Goal: Information Seeking & Learning: Learn about a topic

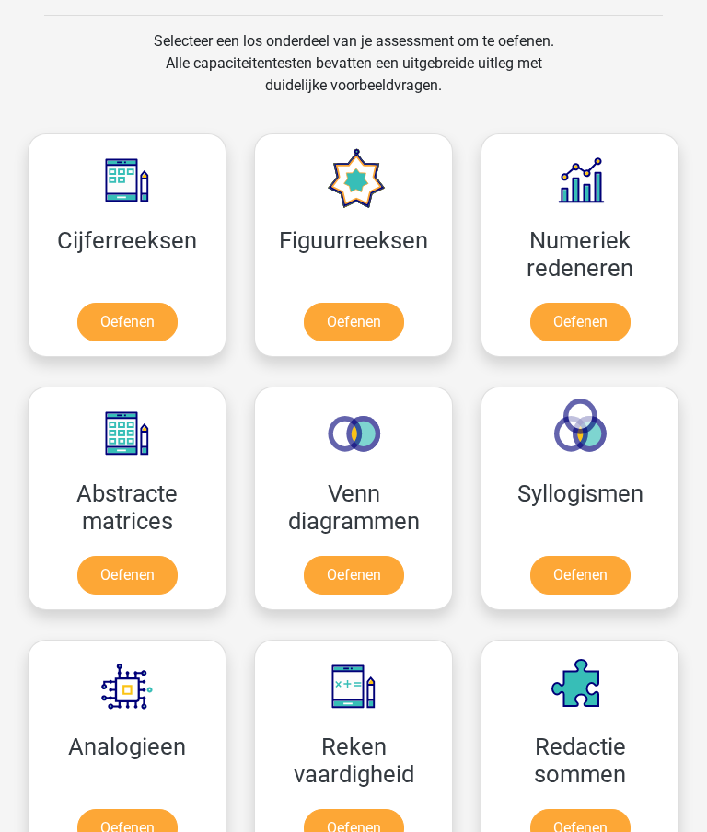
scroll to position [1082, 0]
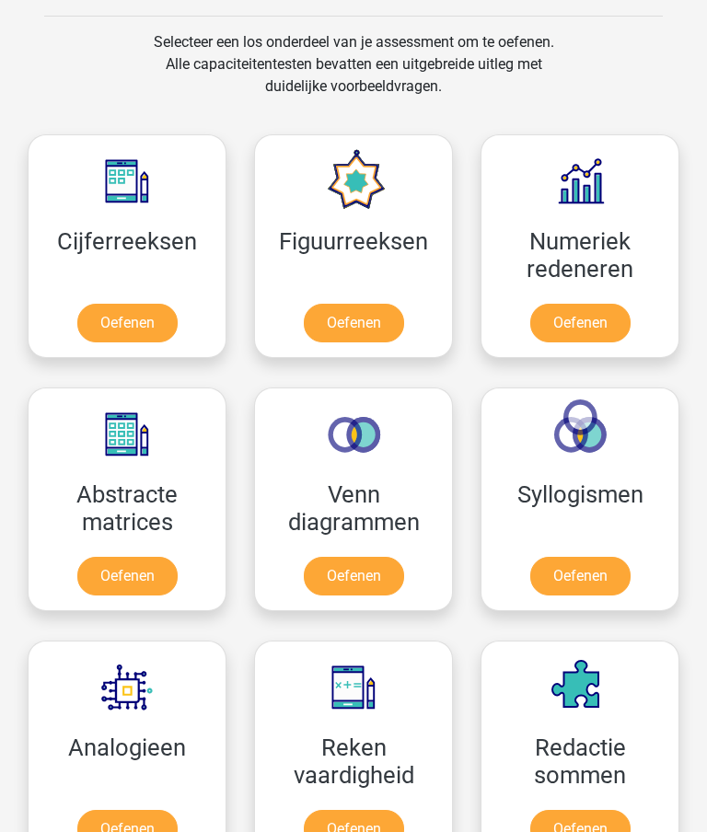
click at [139, 317] on link "Oefenen" at bounding box center [127, 324] width 100 height 39
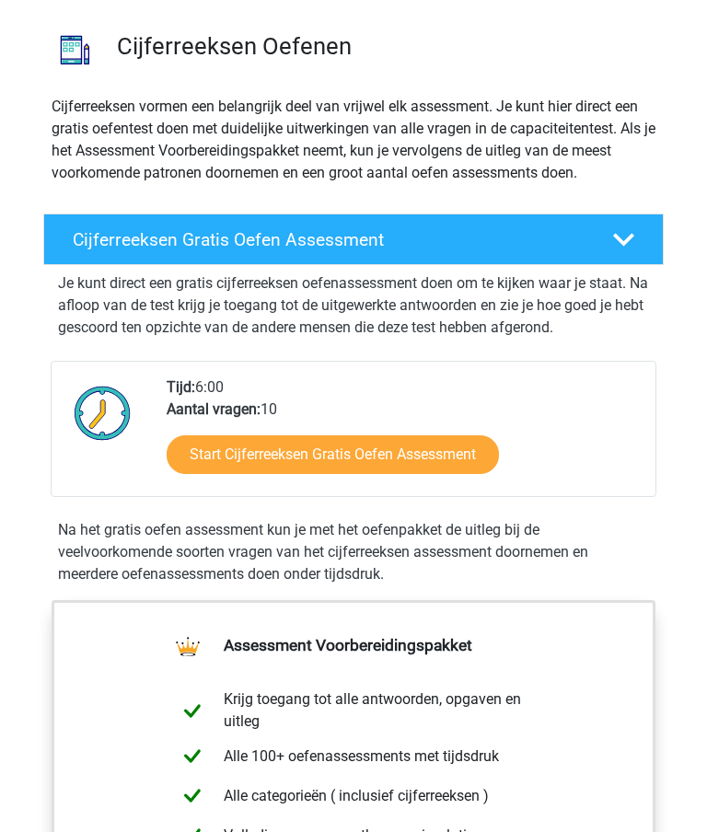
scroll to position [123, 0]
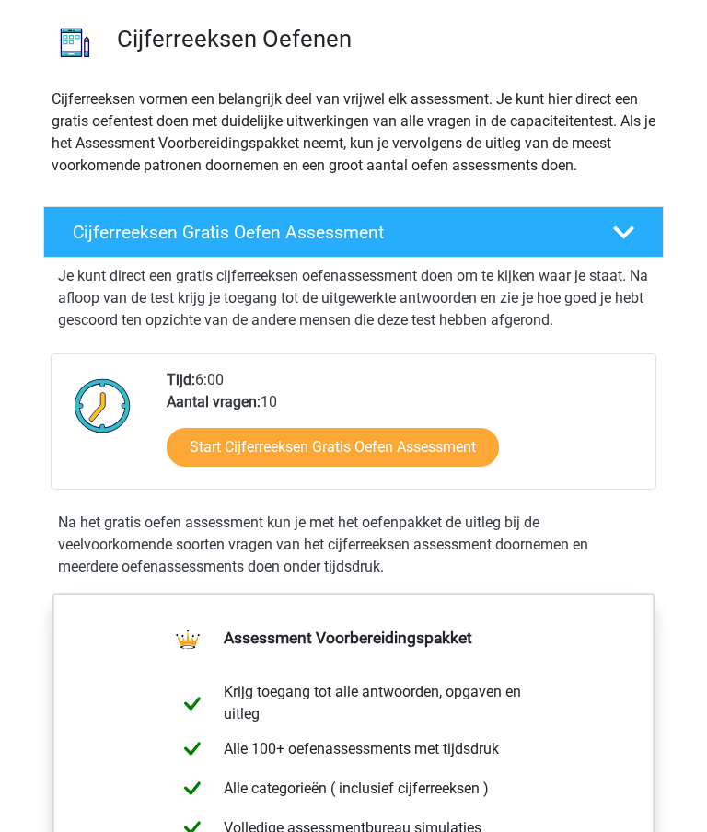
click at [413, 433] on link "Start Cijferreeksen Gratis Oefen Assessment" at bounding box center [333, 448] width 332 height 39
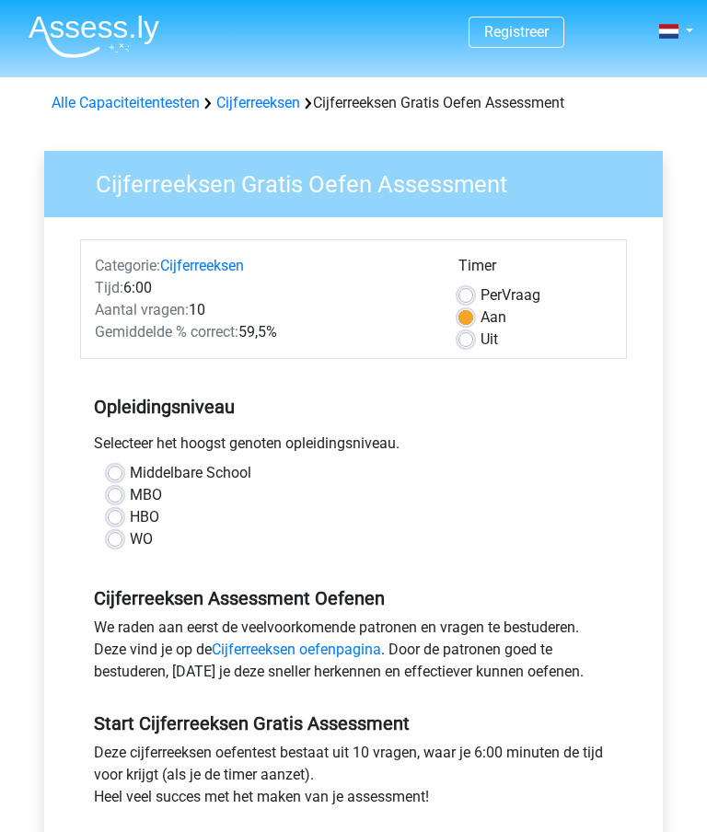
click at [130, 496] on label "MBO" at bounding box center [146, 495] width 32 height 22
click at [120, 496] on input "MBO" at bounding box center [115, 493] width 15 height 18
radio input "true"
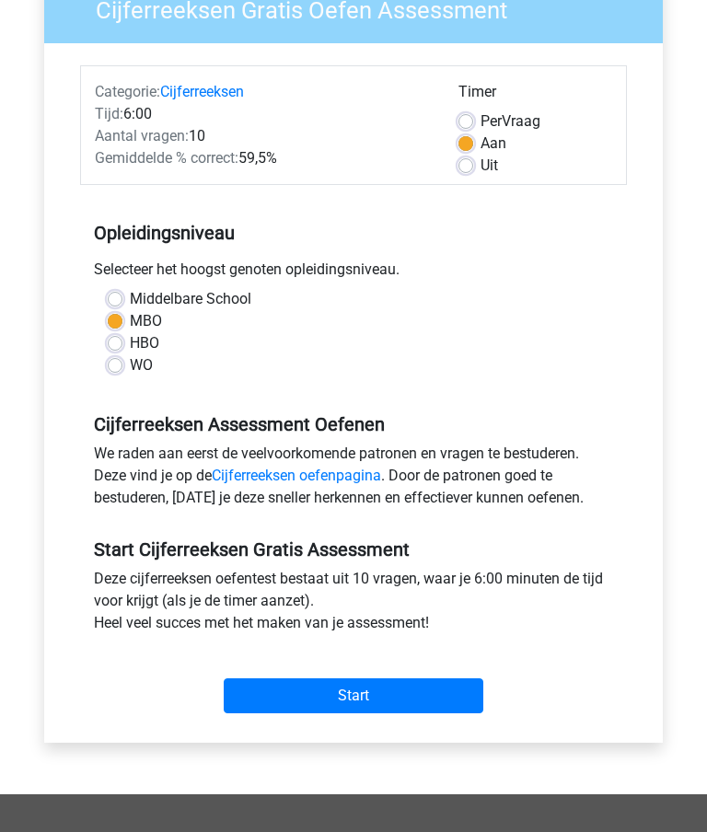
scroll to position [174, 0]
click at [376, 690] on input "Start" at bounding box center [354, 695] width 260 height 35
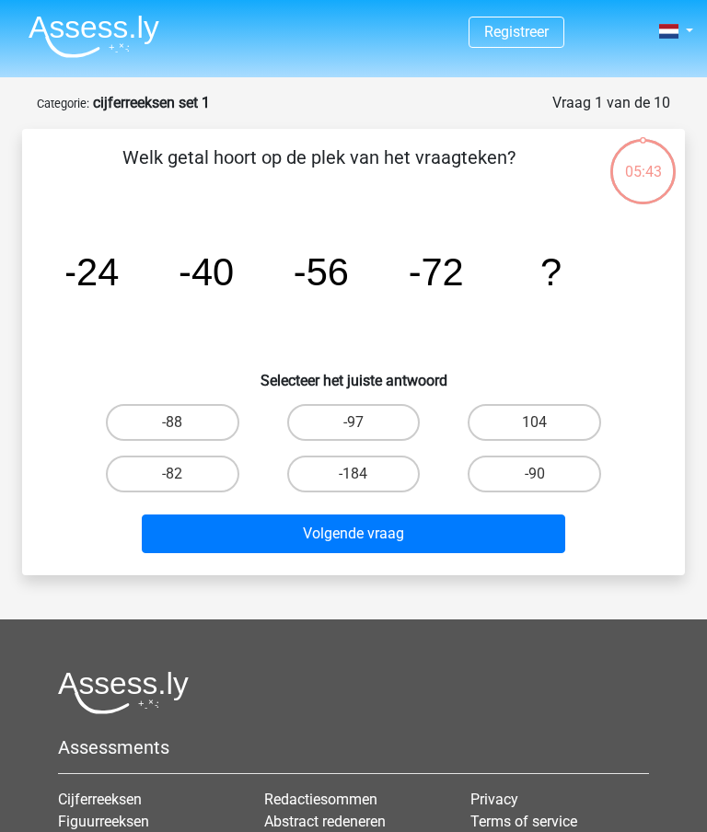
click at [605, 452] on div "-90" at bounding box center [534, 474] width 181 height 52
click at [554, 414] on label "104" at bounding box center [534, 422] width 133 height 37
click at [547, 422] on input "104" at bounding box center [541, 428] width 12 height 12
radio input "true"
click at [480, 527] on button "Volgende vraag" at bounding box center [353, 534] width 422 height 39
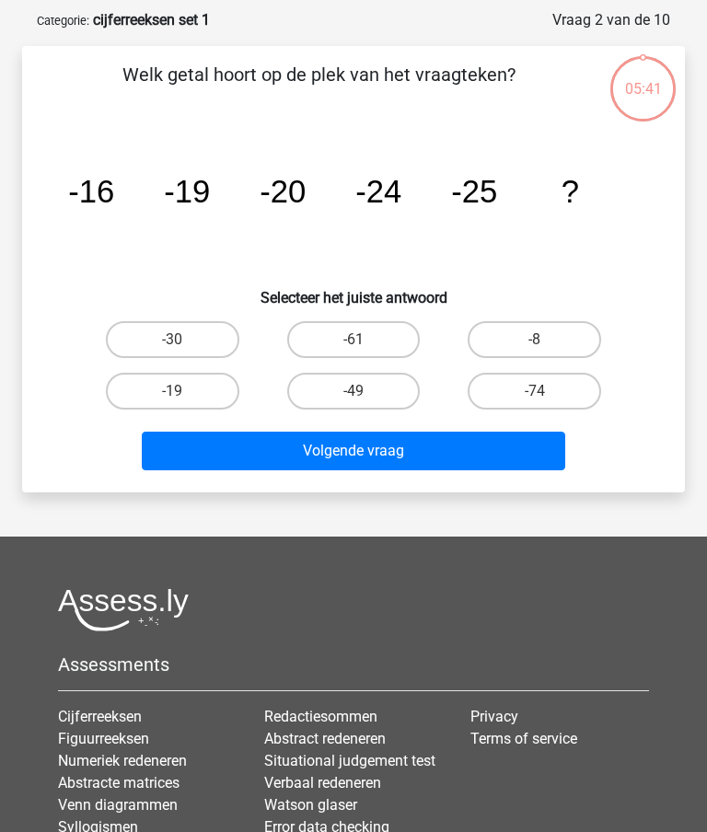
scroll to position [92, 0]
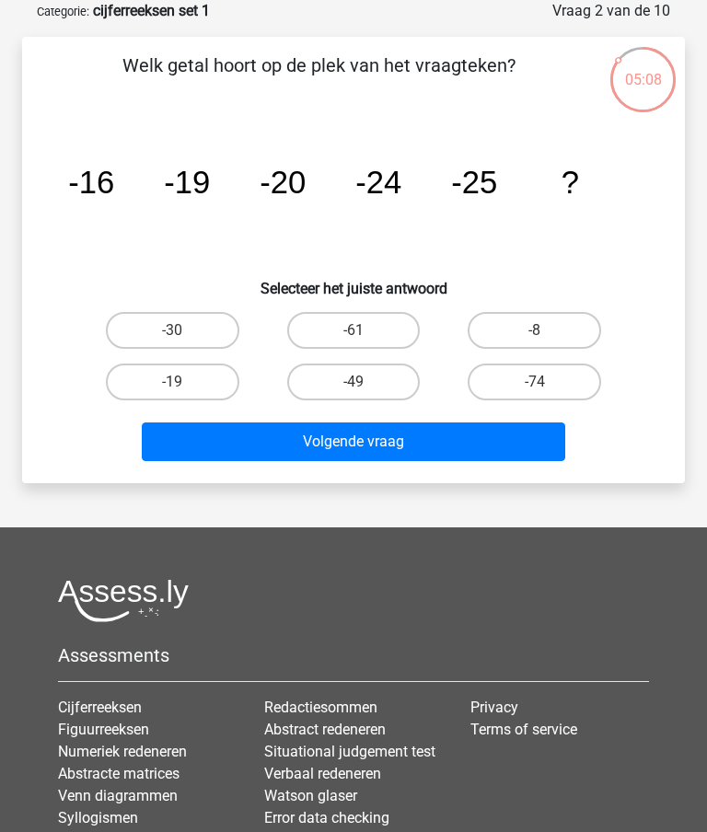
click at [183, 331] on input "-30" at bounding box center [178, 336] width 12 height 12
radio input "true"
click at [462, 446] on button "Volgende vraag" at bounding box center [353, 441] width 422 height 39
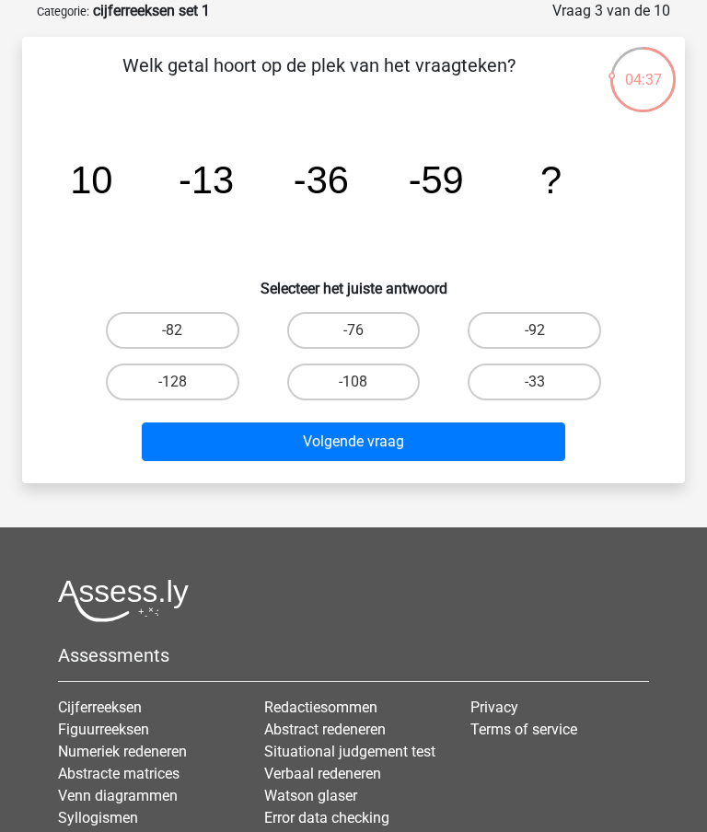
click at [560, 327] on label "-92" at bounding box center [534, 330] width 133 height 37
click at [547, 330] on input "-92" at bounding box center [541, 336] width 12 height 12
radio input "true"
click at [470, 444] on button "Volgende vraag" at bounding box center [353, 441] width 422 height 39
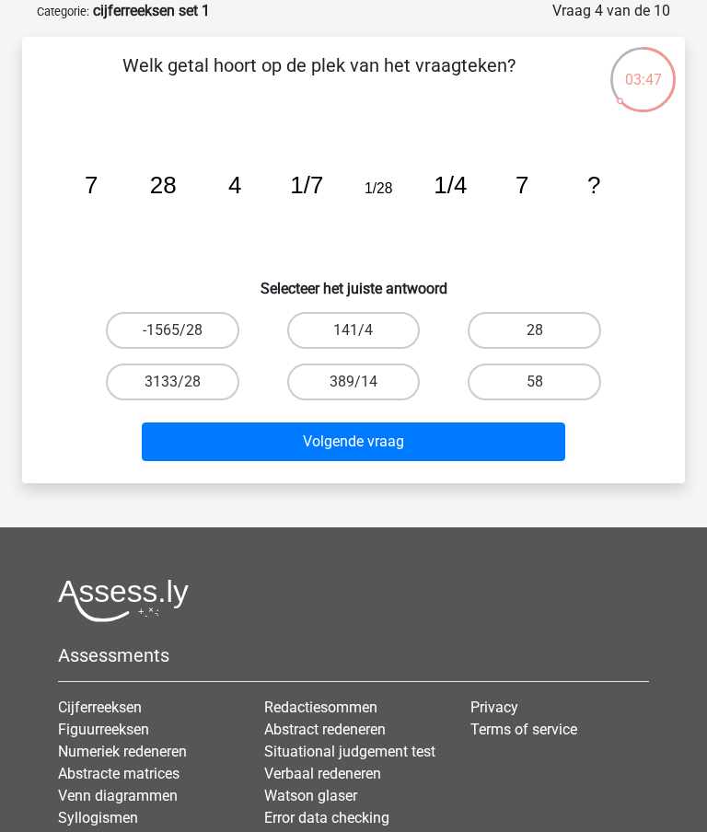
click at [382, 327] on label "141/4" at bounding box center [353, 330] width 133 height 37
click at [365, 330] on input "141/4" at bounding box center [359, 336] width 12 height 12
radio input "true"
click at [476, 440] on button "Volgende vraag" at bounding box center [353, 441] width 422 height 39
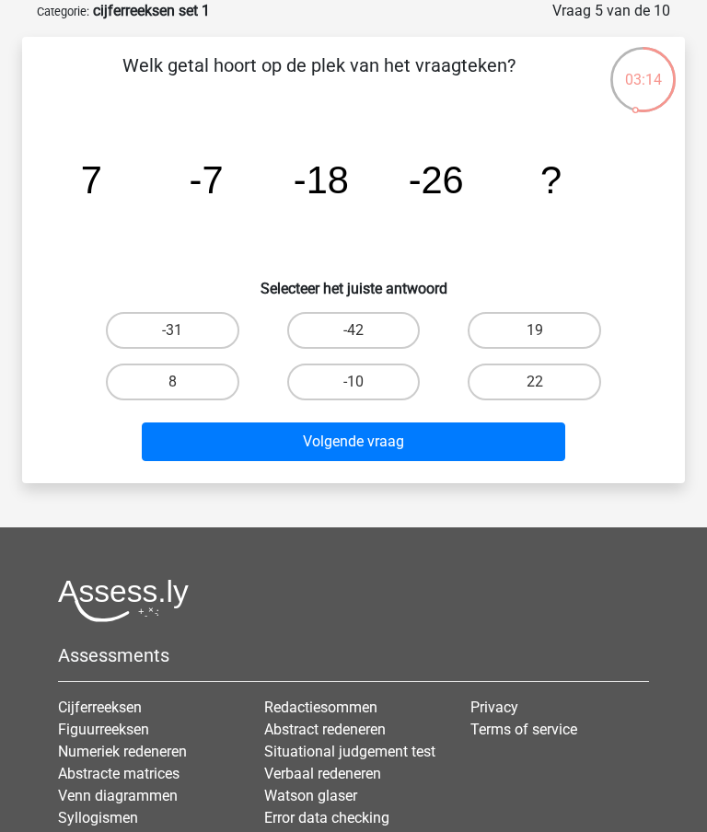
click at [376, 335] on label "-42" at bounding box center [353, 330] width 133 height 37
click at [365, 335] on input "-42" at bounding box center [359, 336] width 12 height 12
radio input "true"
click at [482, 442] on button "Volgende vraag" at bounding box center [353, 441] width 422 height 39
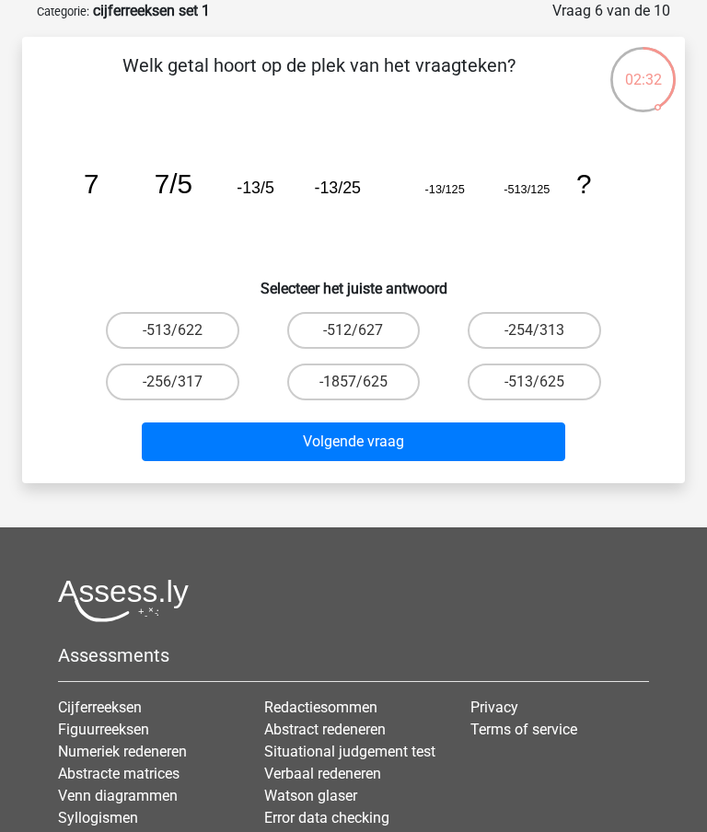
click at [556, 385] on label "-513/625" at bounding box center [534, 382] width 133 height 37
click at [547, 385] on input "-513/625" at bounding box center [541, 388] width 12 height 12
radio input "true"
click at [518, 440] on button "Volgende vraag" at bounding box center [353, 441] width 422 height 39
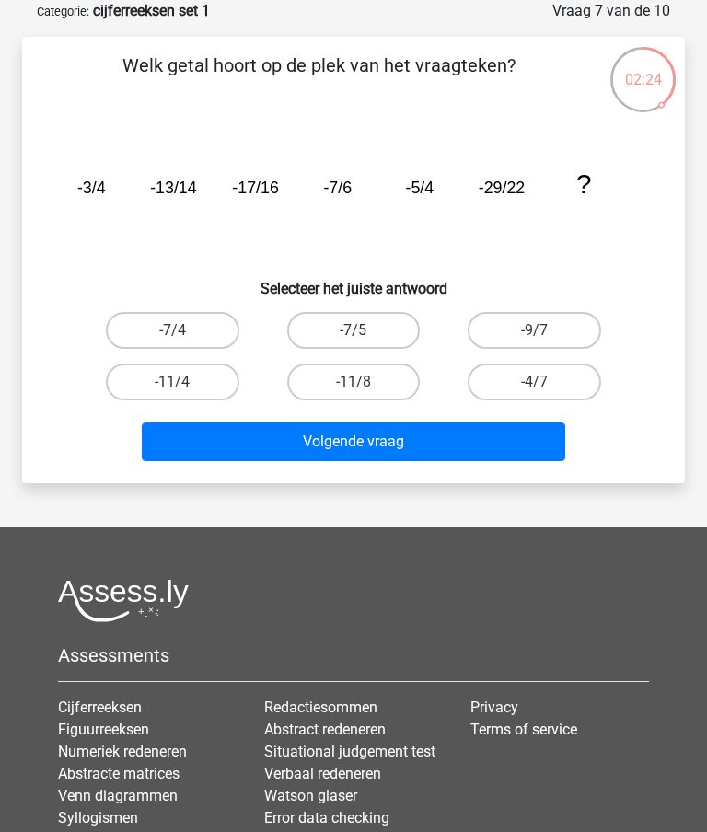
click at [366, 383] on label "-11/8" at bounding box center [353, 382] width 133 height 37
click at [365, 383] on input "-11/8" at bounding box center [359, 388] width 12 height 12
radio input "true"
click at [435, 451] on button "Volgende vraag" at bounding box center [353, 441] width 422 height 39
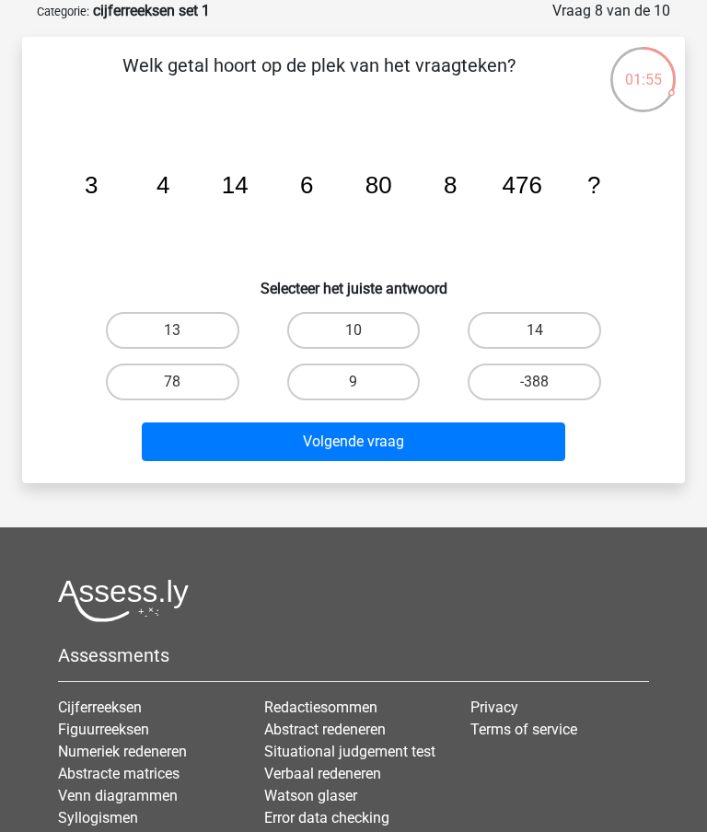
click at [375, 332] on label "10" at bounding box center [353, 330] width 133 height 37
click at [365, 332] on input "10" at bounding box center [359, 336] width 12 height 12
radio input "true"
click at [465, 444] on button "Volgende vraag" at bounding box center [353, 441] width 422 height 39
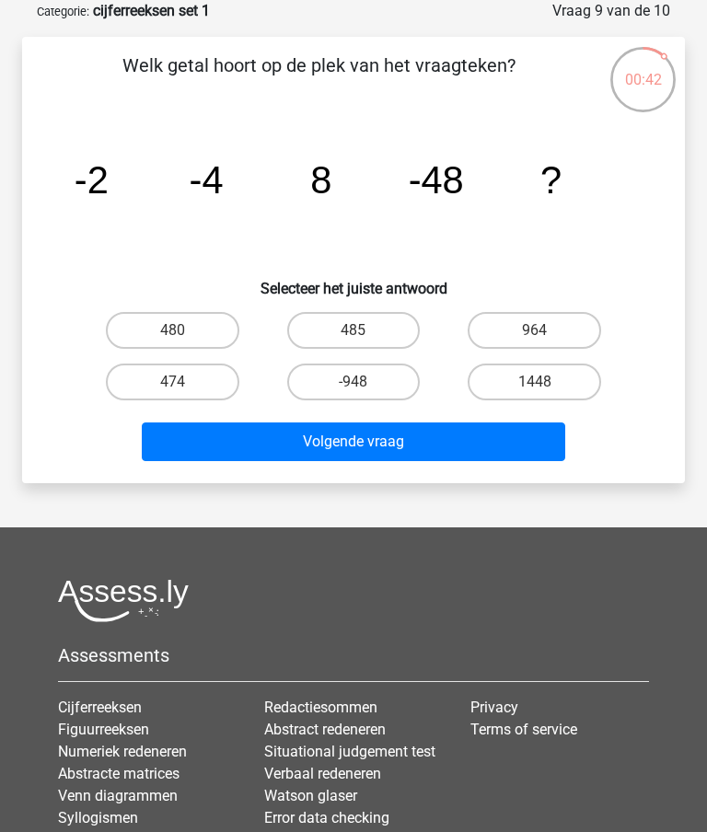
click at [370, 384] on label "-948" at bounding box center [353, 382] width 133 height 37
click at [365, 384] on input "-948" at bounding box center [359, 388] width 12 height 12
radio input "true"
click at [457, 442] on button "Volgende vraag" at bounding box center [353, 441] width 422 height 39
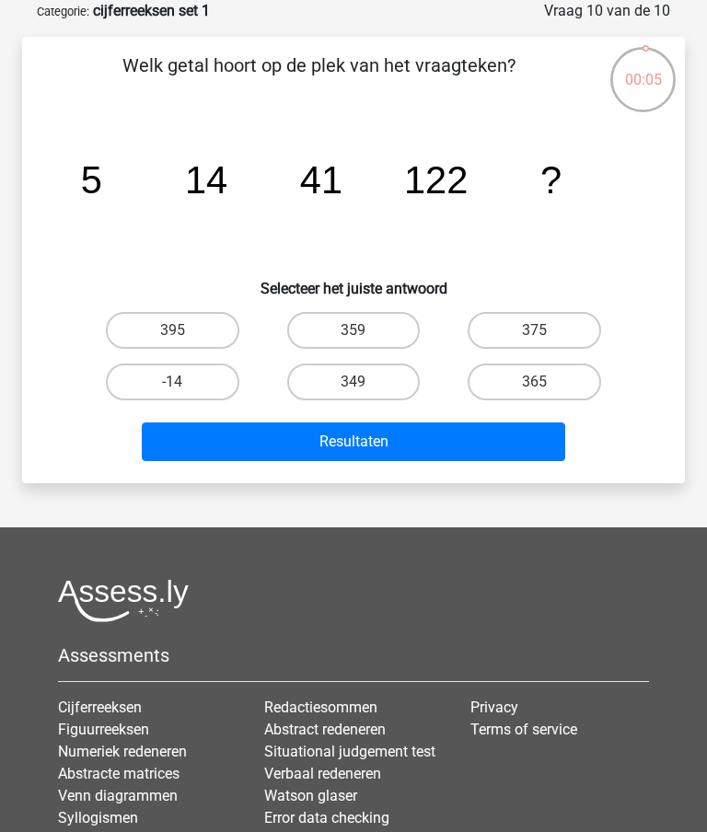
click at [553, 384] on label "365" at bounding box center [534, 382] width 133 height 37
click at [547, 384] on input "365" at bounding box center [541, 388] width 12 height 12
radio input "true"
click at [460, 438] on button "Resultaten" at bounding box center [353, 441] width 422 height 39
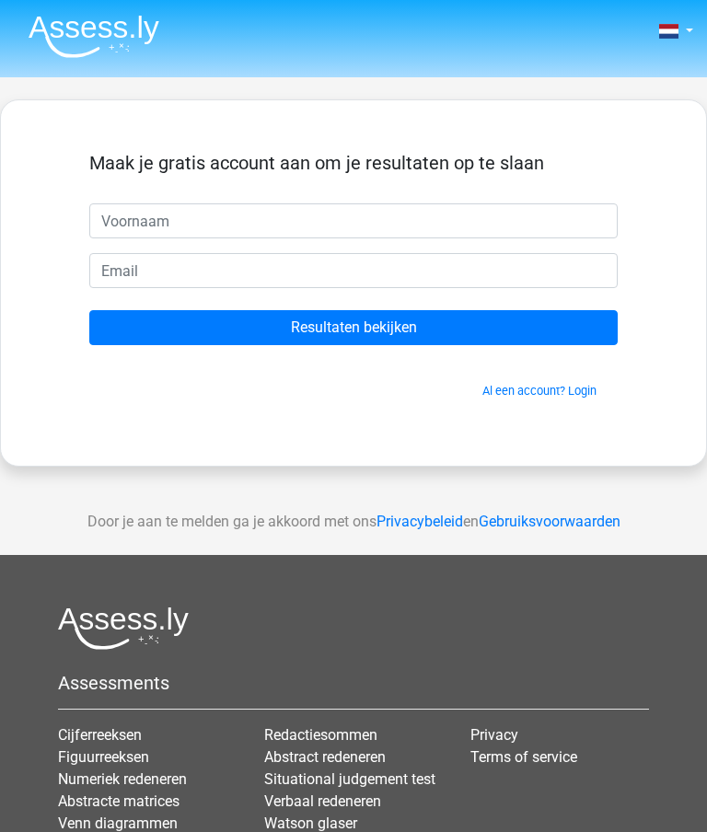
click at [328, 227] on input "text" at bounding box center [353, 220] width 528 height 35
type input "[PERSON_NAME]"
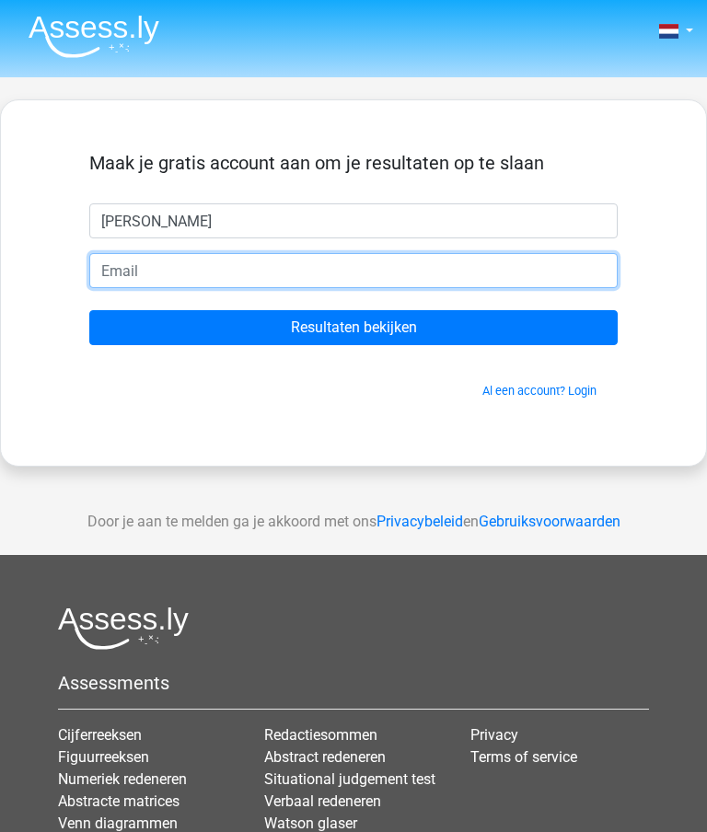
click at [353, 272] on input "email" at bounding box center [353, 270] width 528 height 35
type input "[EMAIL_ADDRESS][DOMAIN_NAME]"
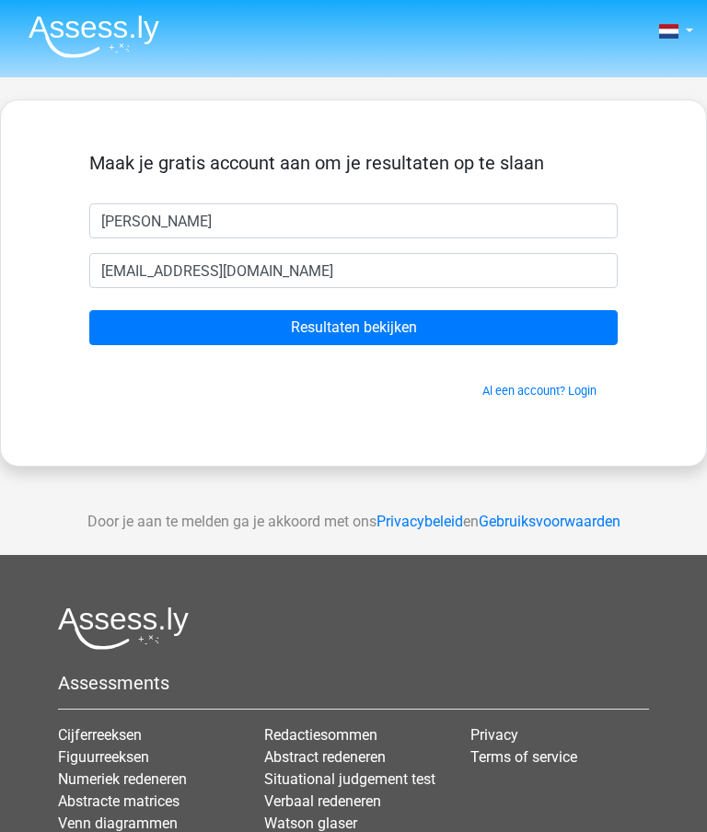
click at [414, 326] on input "Resultaten bekijken" at bounding box center [353, 327] width 528 height 35
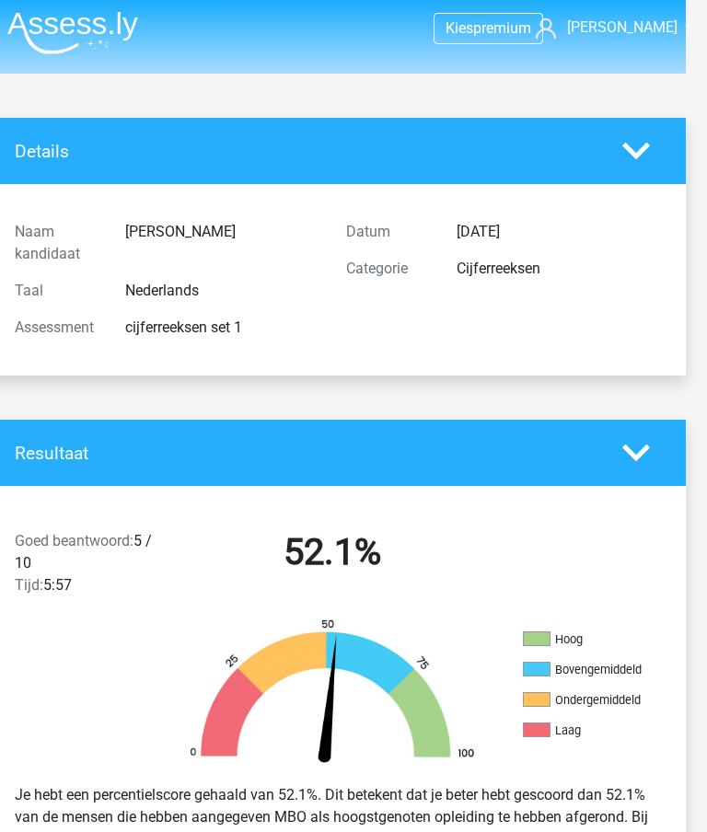
scroll to position [0, 21]
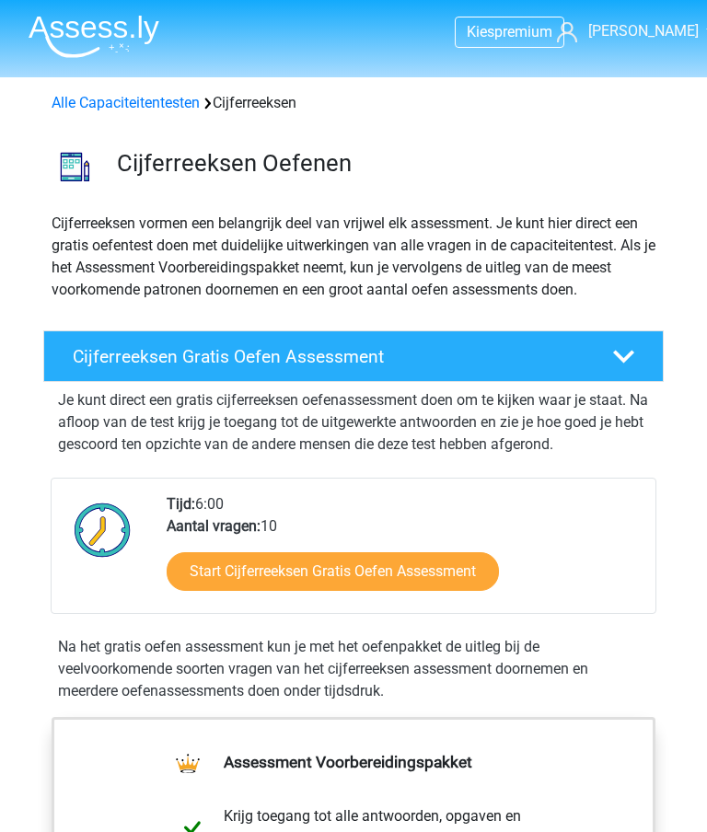
scroll to position [124, 0]
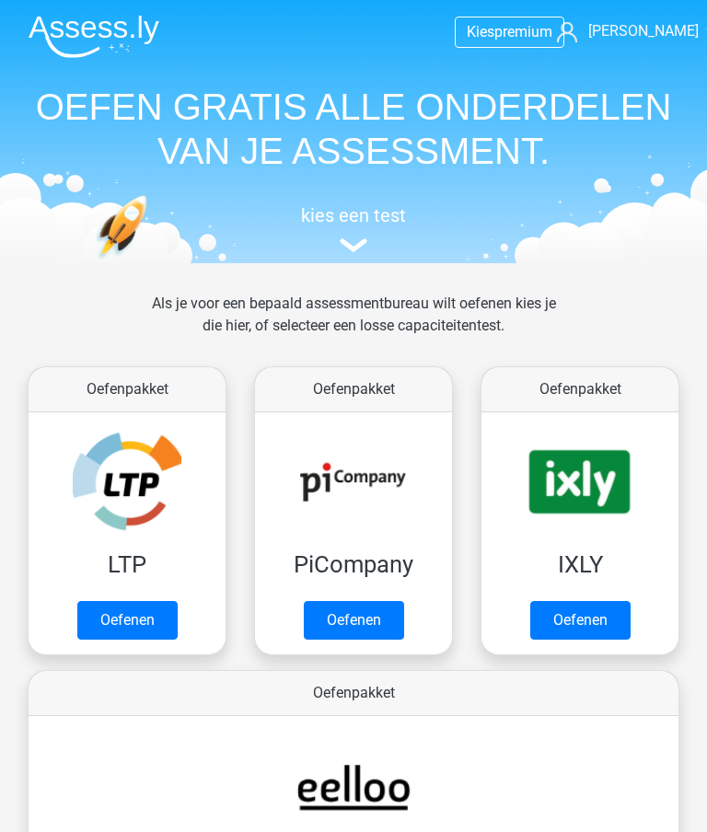
scroll to position [1082, 0]
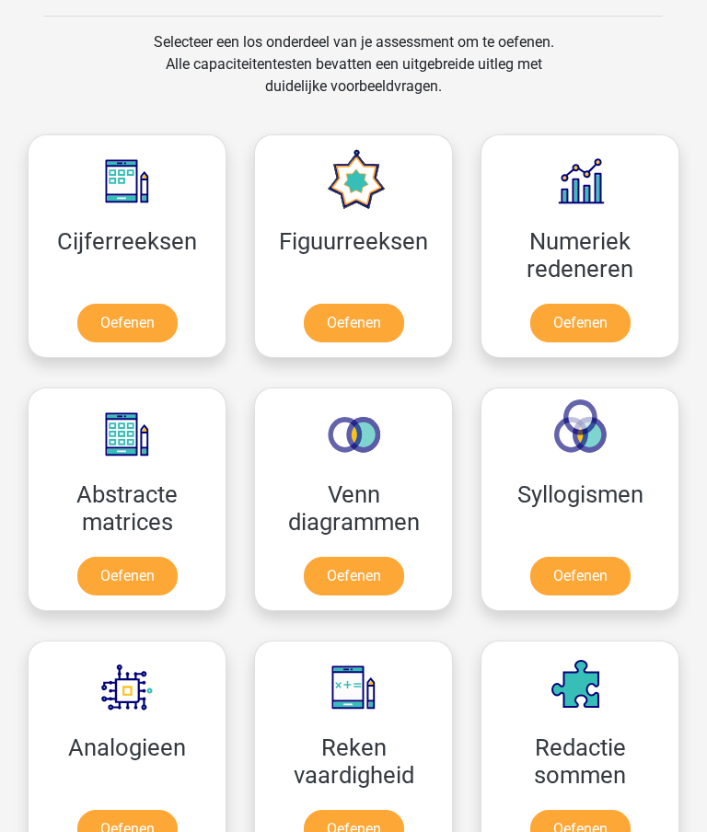
click at [373, 307] on link "Oefenen" at bounding box center [354, 323] width 100 height 39
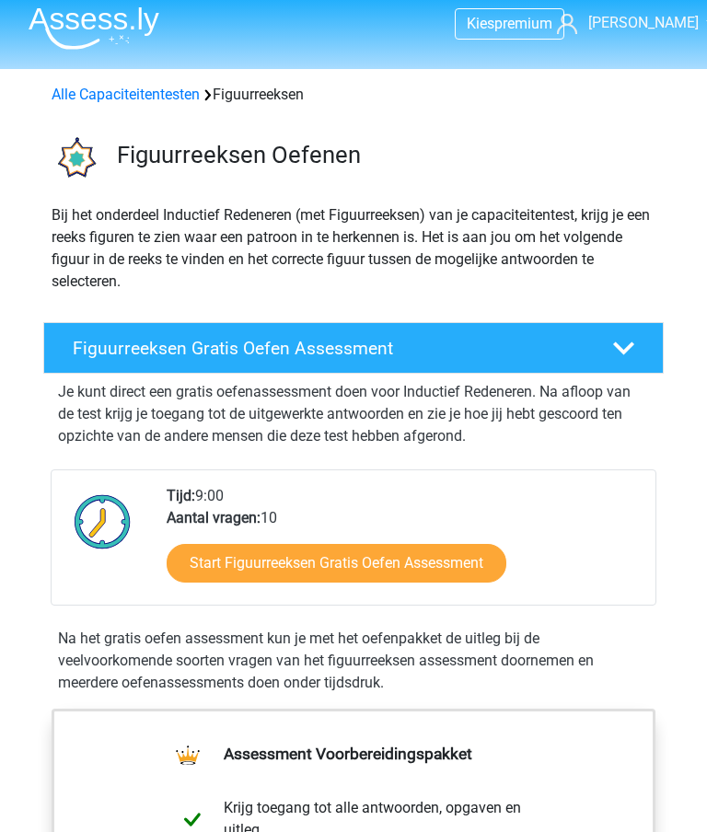
scroll to position [8, 0]
click at [386, 566] on link "Start Figuurreeksen Gratis Oefen Assessment" at bounding box center [337, 563] width 340 height 39
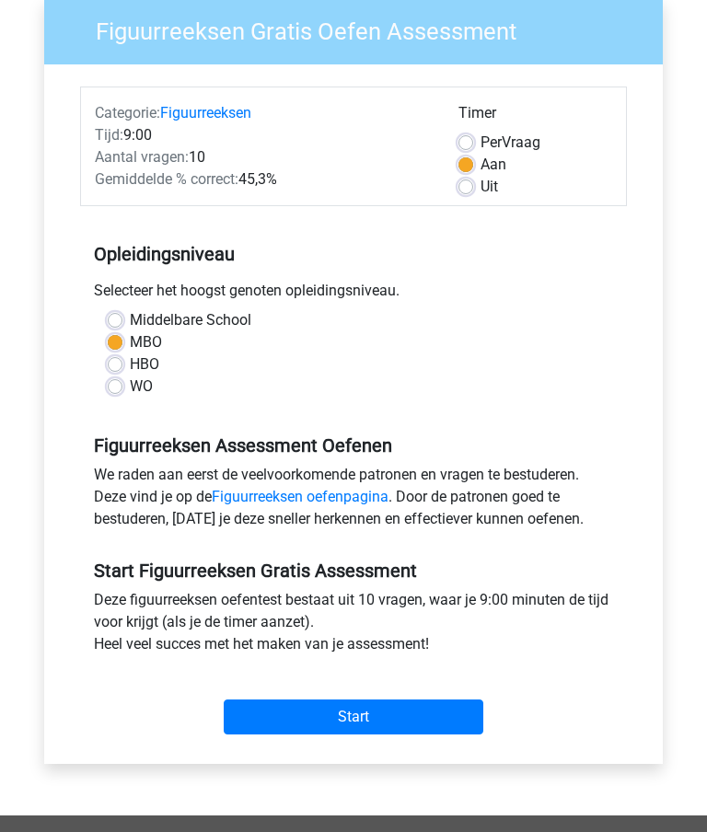
scroll to position [153, 0]
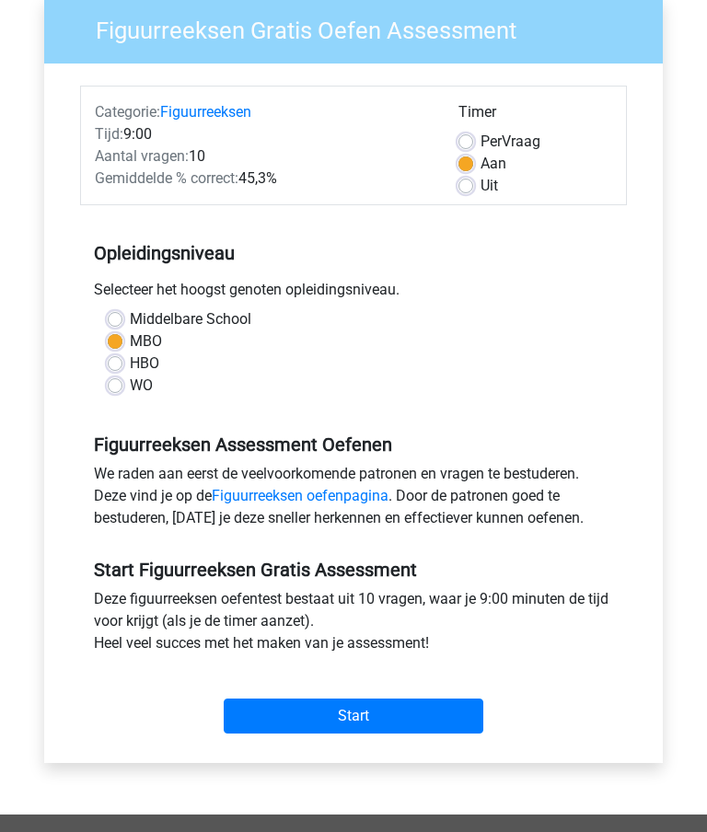
click at [395, 712] on input "Start" at bounding box center [354, 717] width 260 height 35
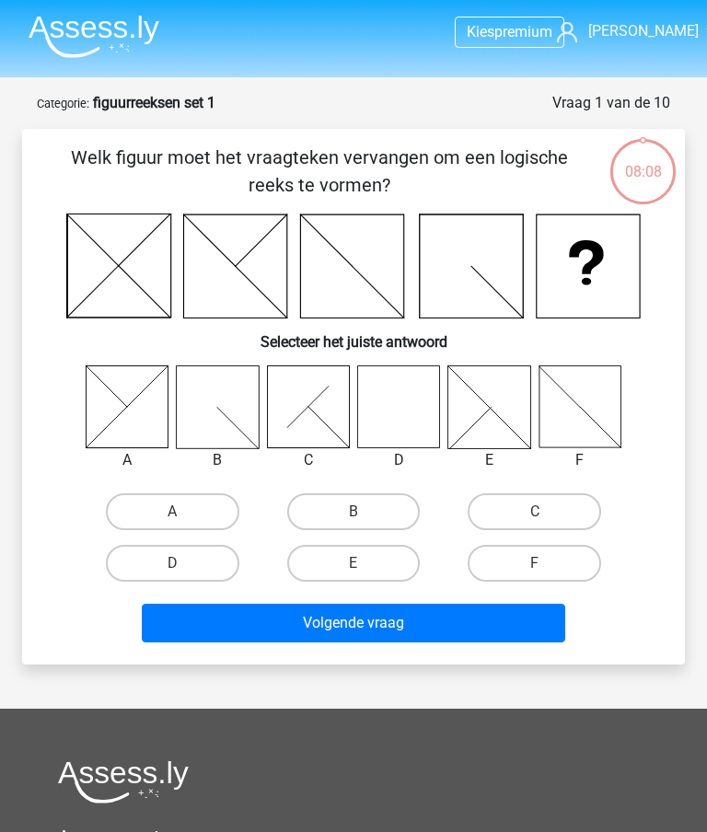
click at [140, 401] on icon at bounding box center [127, 407] width 82 height 82
click at [202, 503] on label "A" at bounding box center [172, 511] width 133 height 37
click at [184, 512] on input "A" at bounding box center [178, 518] width 12 height 12
radio input "true"
click at [431, 619] on button "Volgende vraag" at bounding box center [353, 623] width 422 height 39
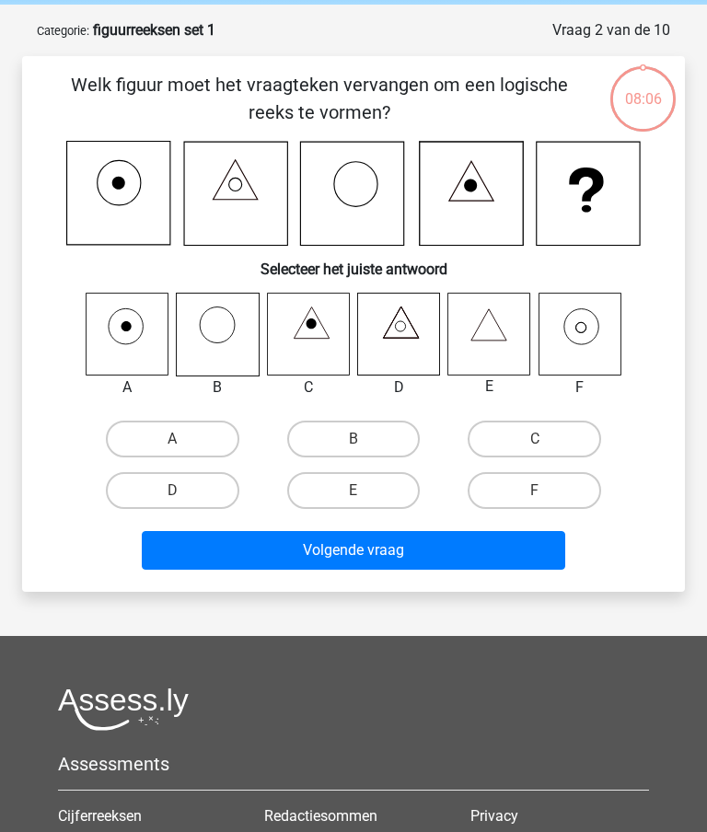
scroll to position [92, 0]
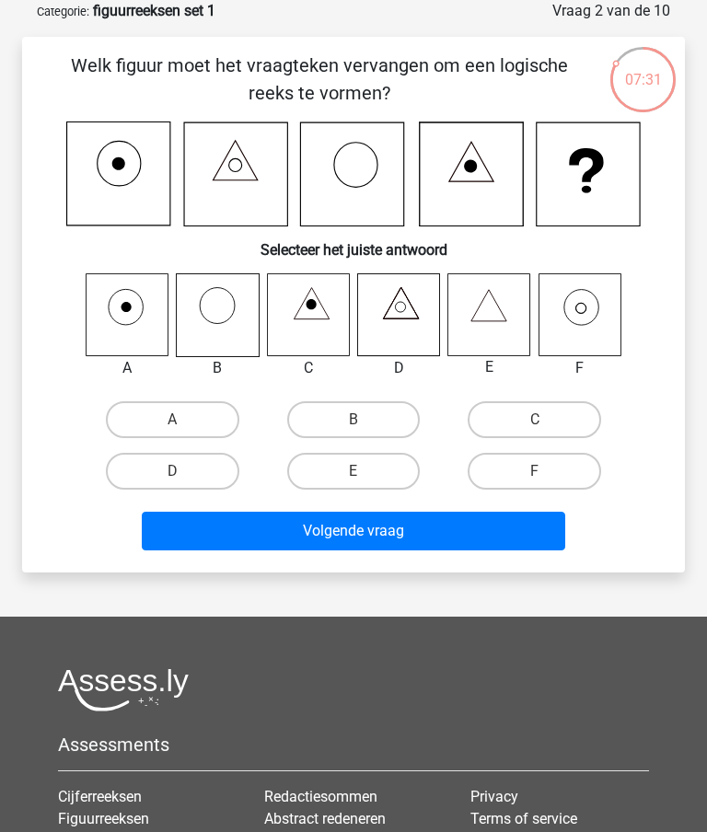
click at [595, 310] on icon at bounding box center [579, 315] width 82 height 82
click at [561, 477] on label "F" at bounding box center [534, 471] width 133 height 37
click at [547, 477] on input "F" at bounding box center [541, 477] width 12 height 12
radio input "true"
click at [478, 528] on button "Volgende vraag" at bounding box center [353, 531] width 422 height 39
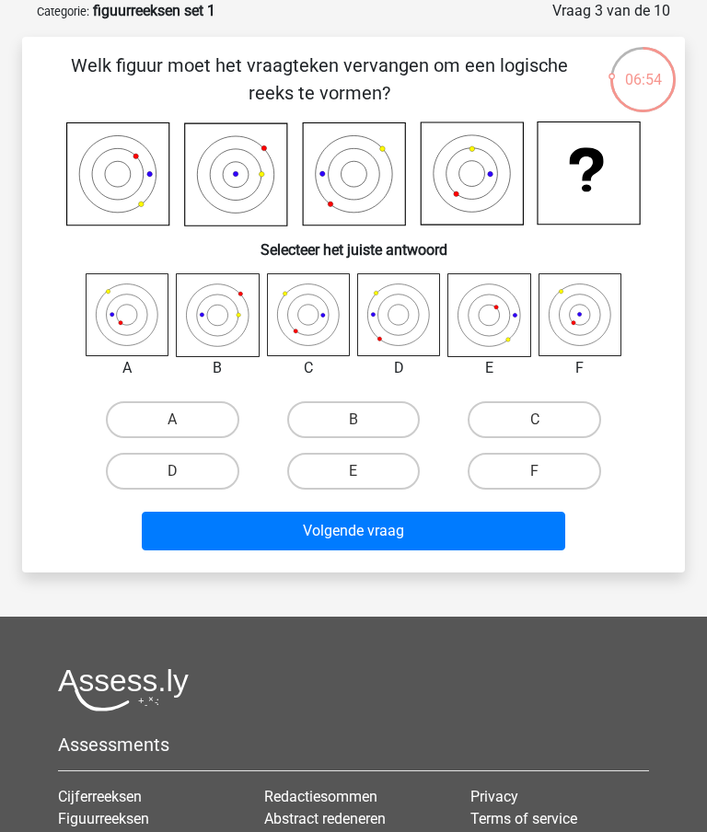
click at [485, 326] on icon at bounding box center [489, 315] width 82 height 82
click at [378, 478] on label "E" at bounding box center [353, 471] width 133 height 37
click at [365, 478] on input "E" at bounding box center [359, 477] width 12 height 12
radio input "true"
click at [448, 535] on button "Volgende vraag" at bounding box center [353, 531] width 422 height 39
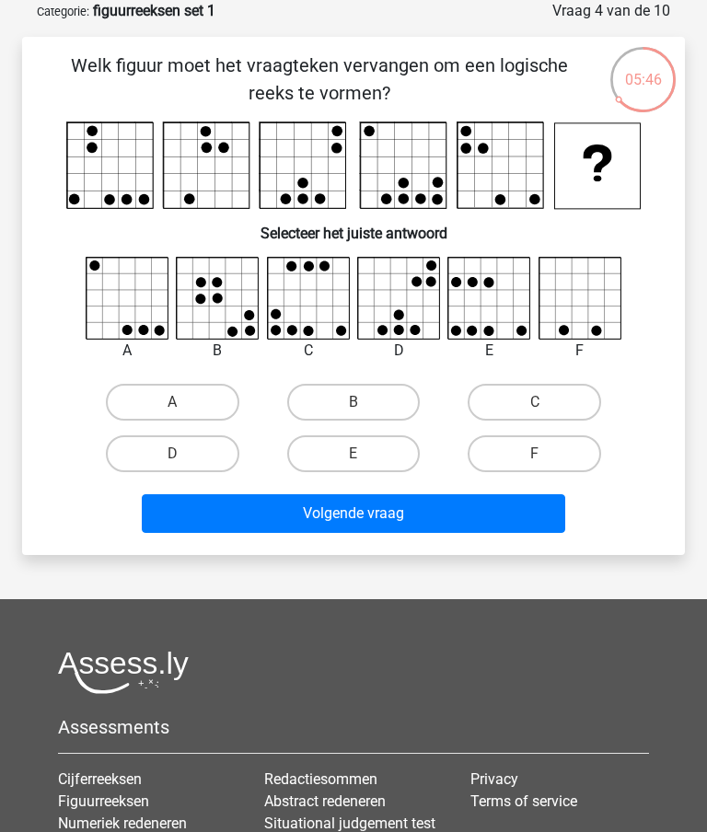
click at [307, 285] on icon at bounding box center [309, 299] width 82 height 82
click at [556, 398] on label "C" at bounding box center [534, 402] width 133 height 37
click at [547, 402] on input "C" at bounding box center [541, 408] width 12 height 12
radio input "true"
click at [457, 503] on button "Volgende vraag" at bounding box center [353, 513] width 422 height 39
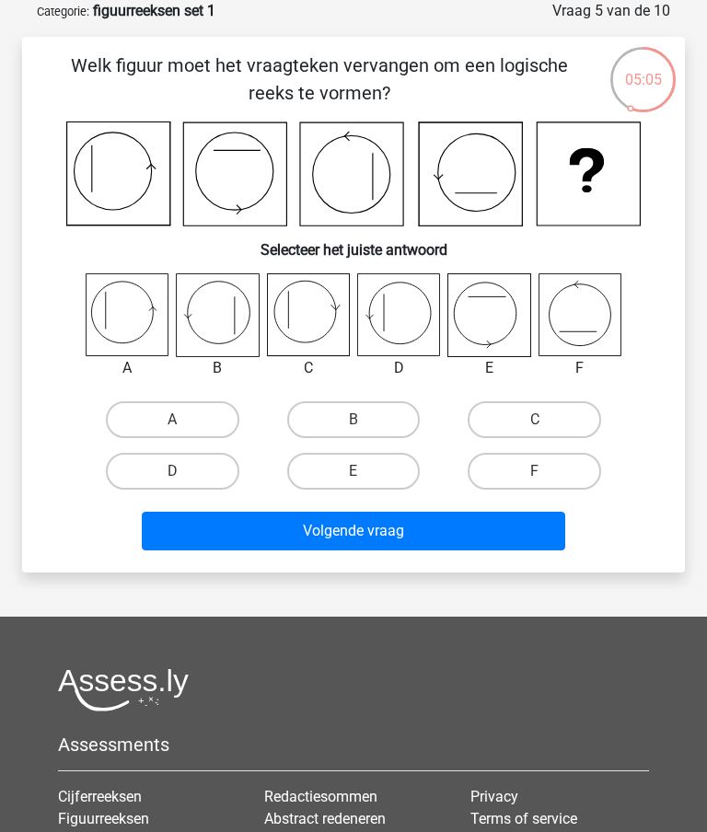
click at [201, 411] on label "A" at bounding box center [172, 419] width 133 height 37
click at [184, 420] on input "A" at bounding box center [178, 426] width 12 height 12
radio input "true"
click at [432, 529] on button "Volgende vraag" at bounding box center [353, 531] width 422 height 39
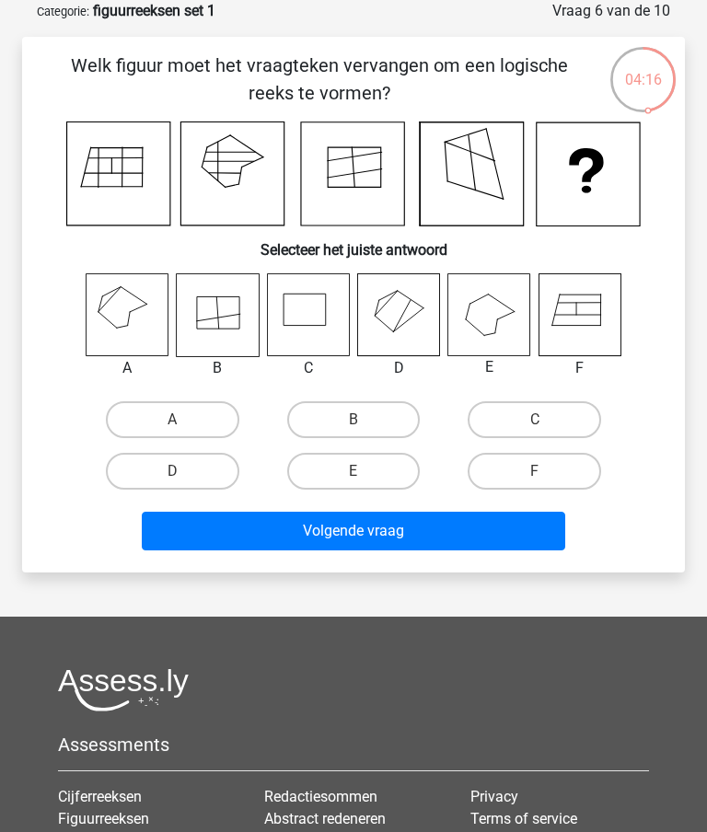
click at [550, 420] on label "C" at bounding box center [534, 419] width 133 height 37
click at [547, 420] on input "C" at bounding box center [541, 426] width 12 height 12
radio input "true"
click at [437, 528] on button "Volgende vraag" at bounding box center [353, 531] width 422 height 39
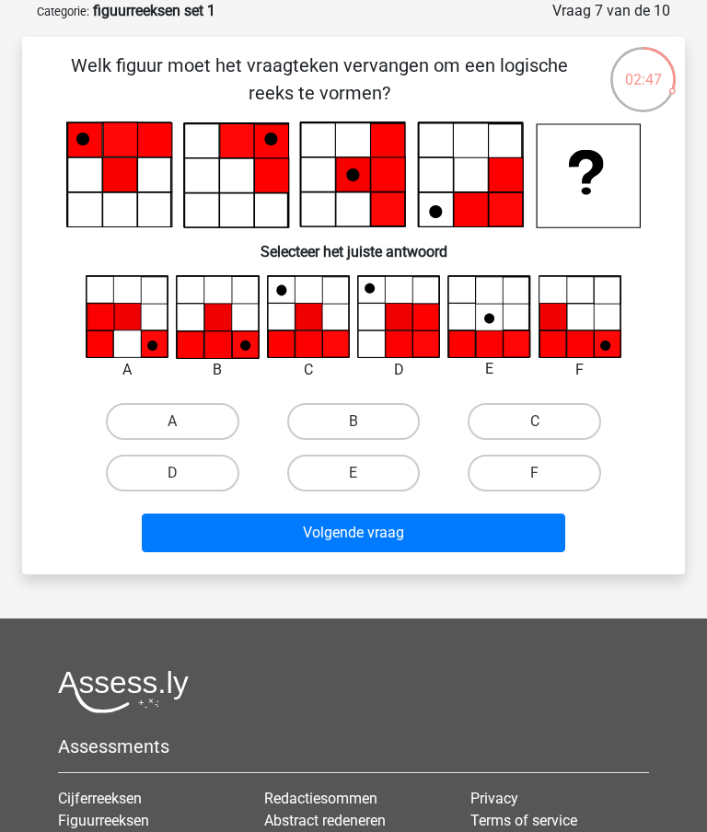
click at [374, 419] on label "B" at bounding box center [353, 421] width 133 height 37
click at [365, 422] on input "B" at bounding box center [359, 428] width 12 height 12
radio input "true"
click at [460, 541] on button "Volgende vraag" at bounding box center [353, 533] width 422 height 39
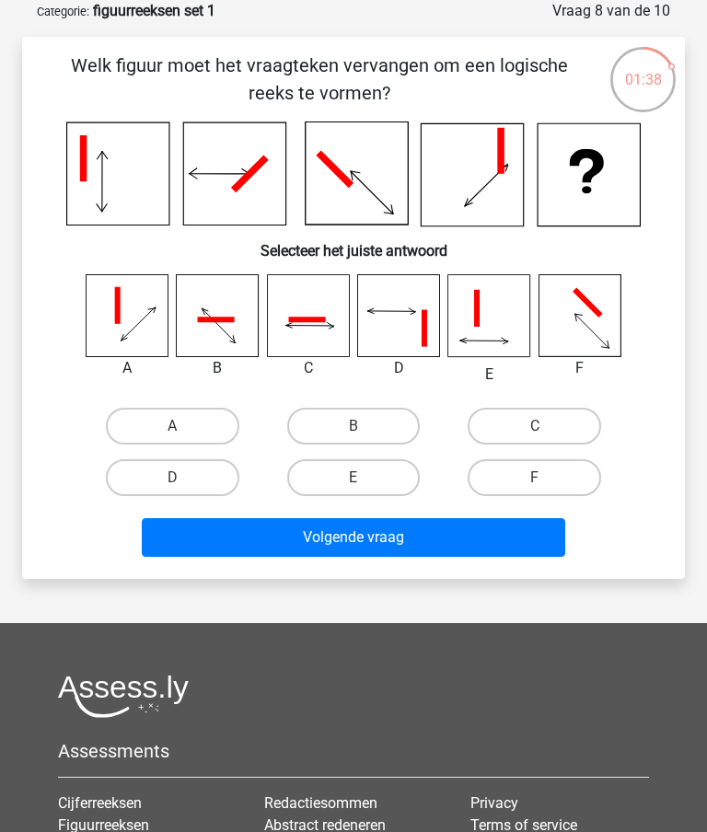
click at [560, 477] on label "F" at bounding box center [534, 477] width 133 height 37
click at [547, 478] on input "F" at bounding box center [541, 484] width 12 height 12
radio input "true"
click at [489, 532] on button "Volgende vraag" at bounding box center [353, 537] width 422 height 39
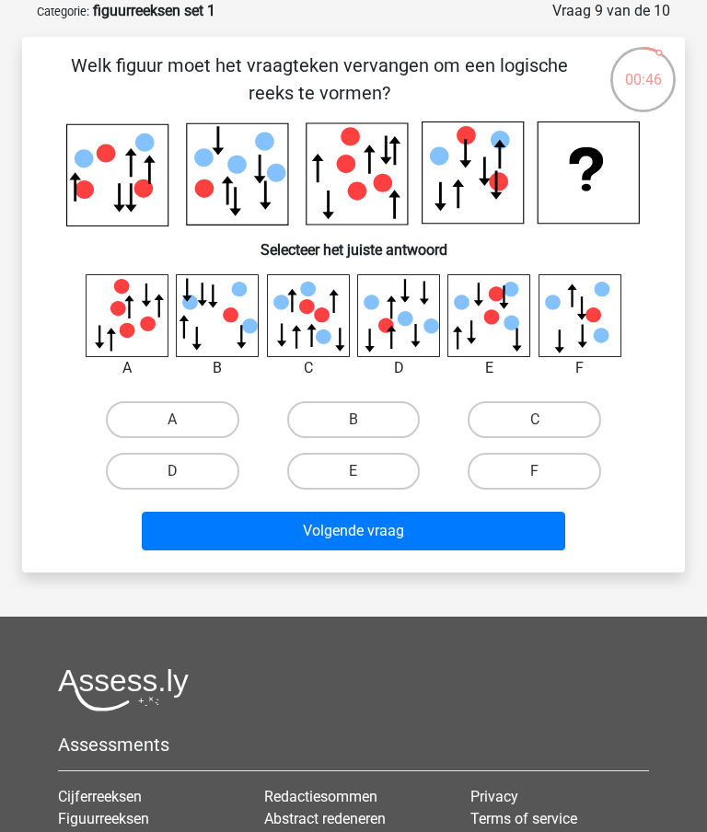
click at [559, 421] on label "C" at bounding box center [534, 419] width 133 height 37
click at [547, 421] on input "C" at bounding box center [541, 426] width 12 height 12
radio input "true"
click at [446, 519] on button "Volgende vraag" at bounding box center [353, 531] width 422 height 39
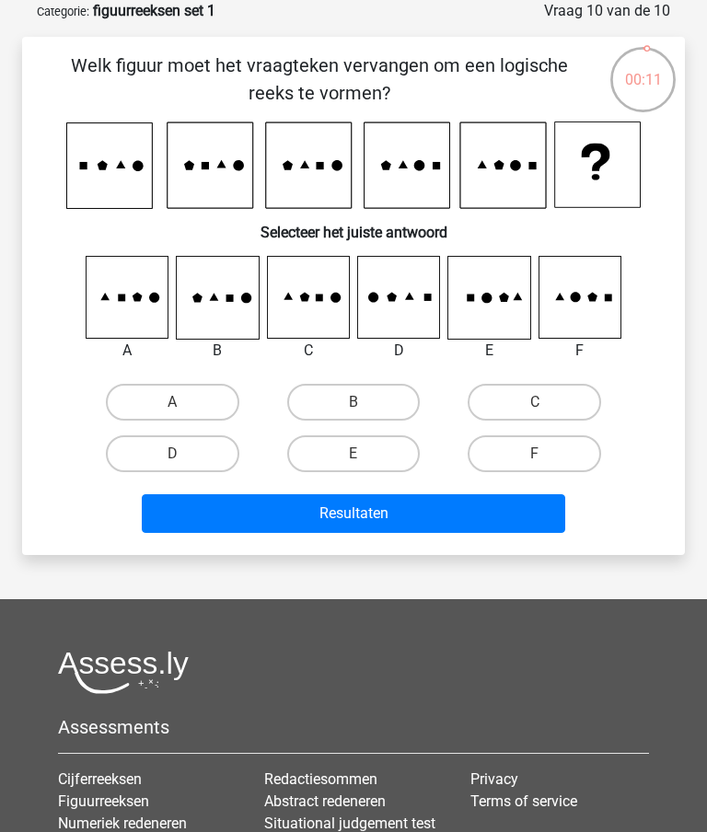
click at [210, 447] on label "D" at bounding box center [172, 453] width 133 height 37
click at [184, 454] on input "D" at bounding box center [178, 460] width 12 height 12
radio input "true"
click at [417, 505] on button "Resultaten" at bounding box center [353, 513] width 422 height 39
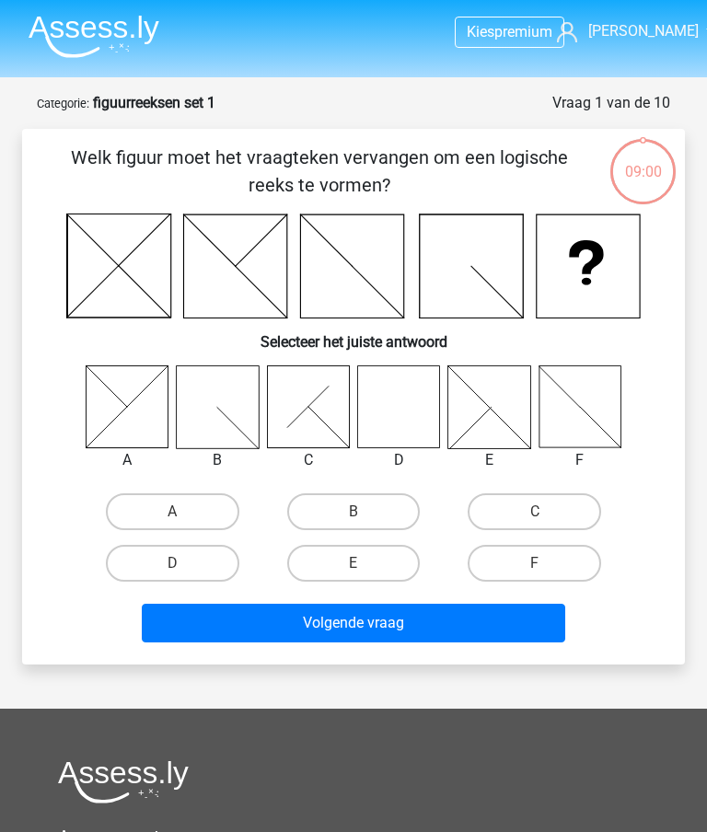
scroll to position [92, 0]
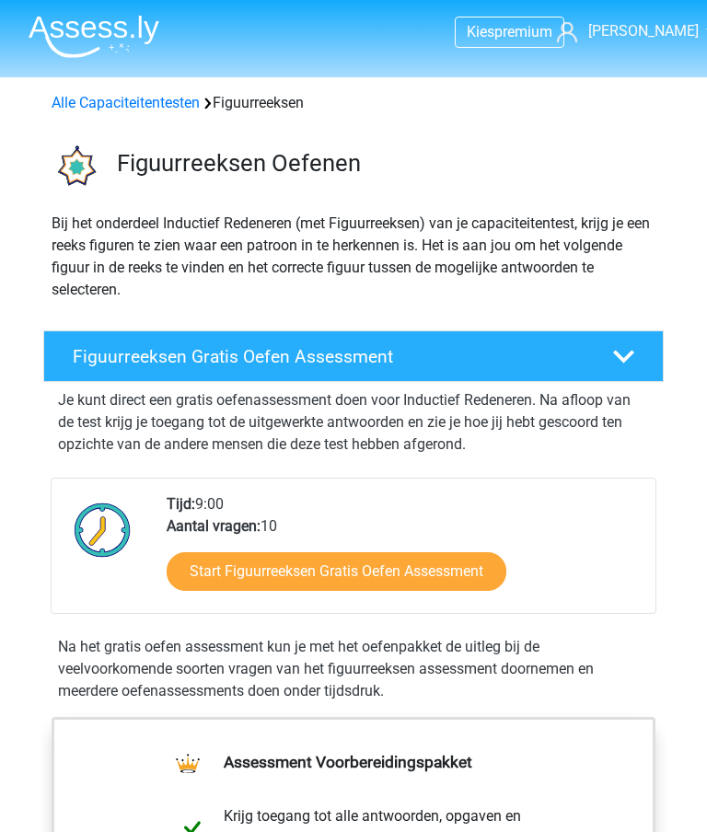
scroll to position [82, 0]
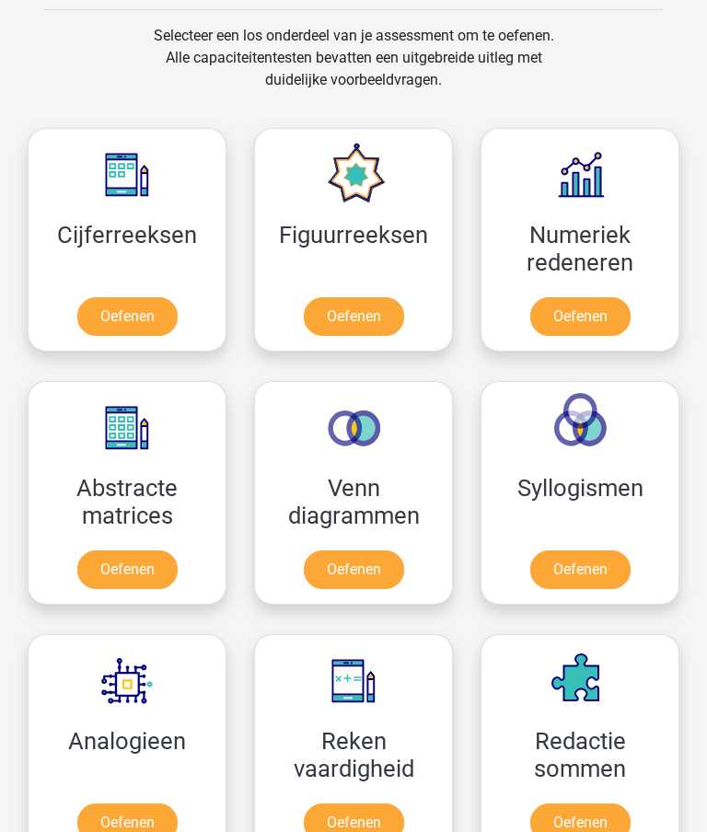
scroll to position [1090, 0]
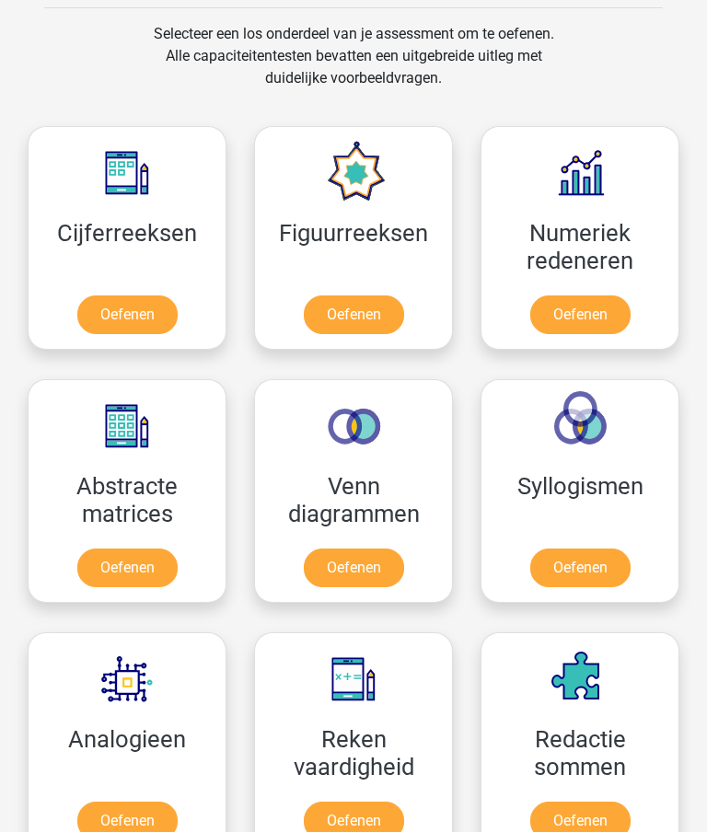
click at [146, 550] on link "Oefenen" at bounding box center [127, 569] width 100 height 39
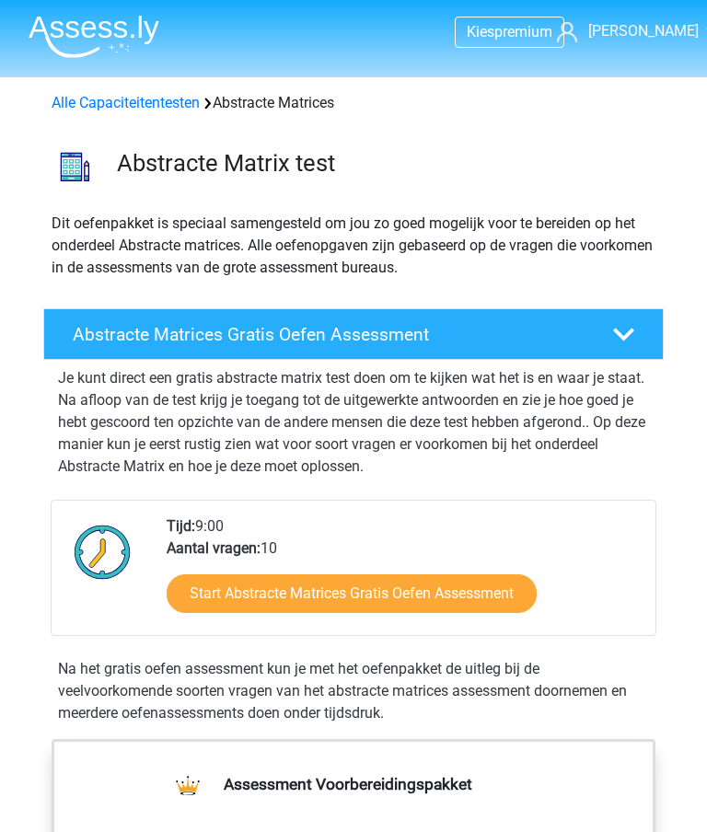
click at [482, 596] on link "Start Abstracte Matrices Gratis Oefen Assessment" at bounding box center [352, 593] width 370 height 39
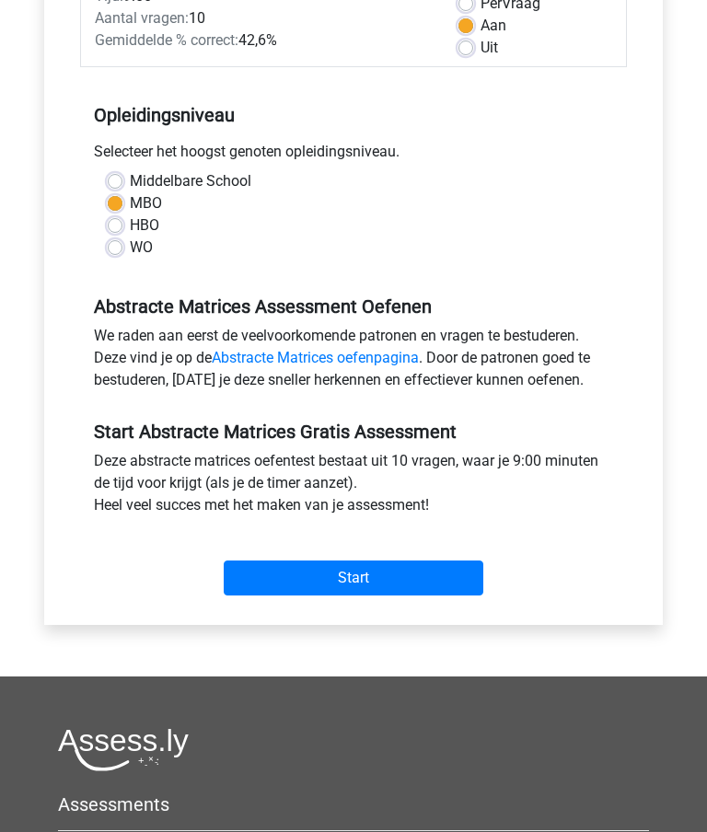
scroll to position [305, 0]
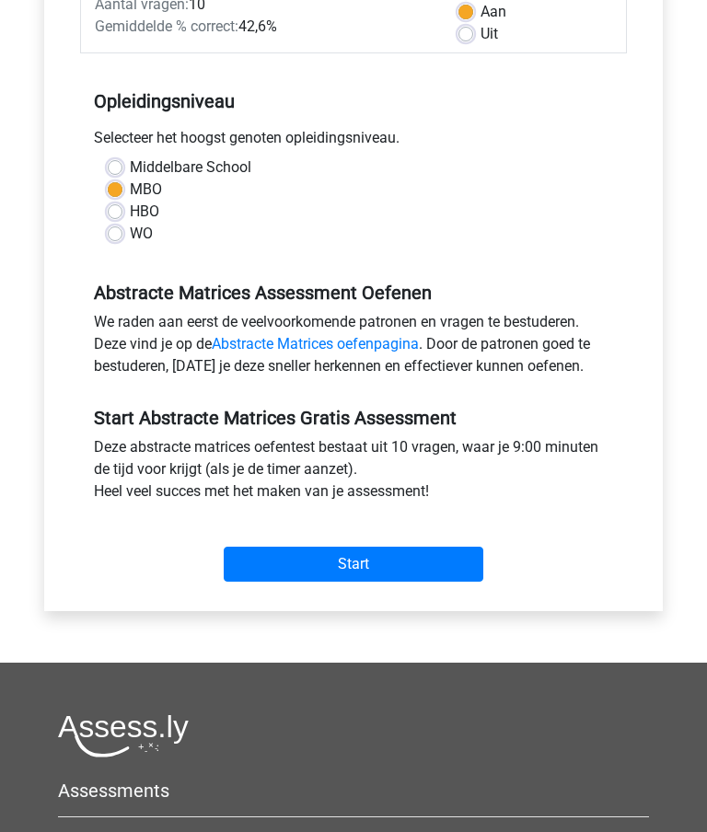
click at [399, 558] on input "Start" at bounding box center [354, 565] width 260 height 35
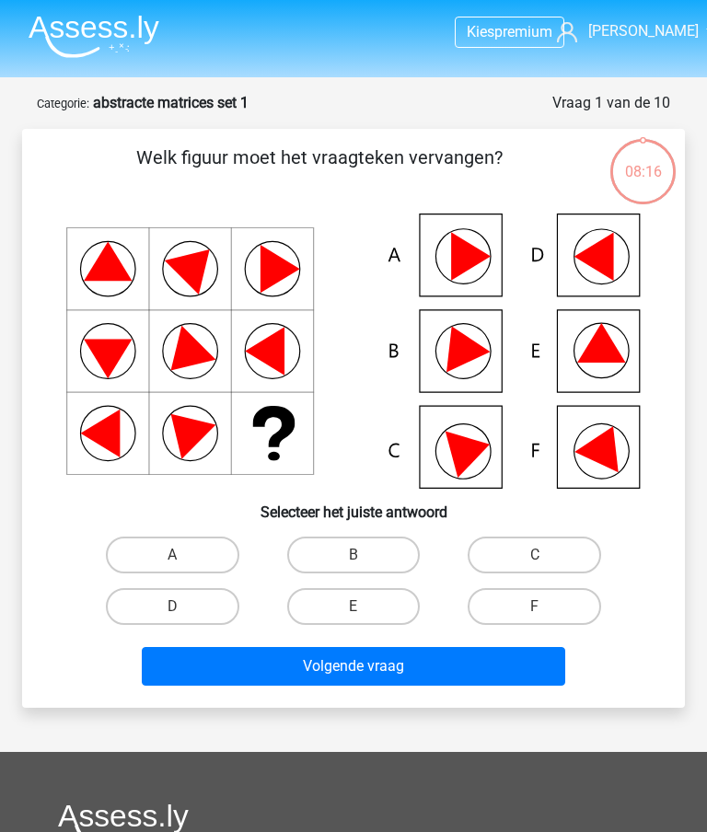
click at [464, 257] on icon at bounding box center [471, 257] width 40 height 48
click at [193, 554] on label "A" at bounding box center [172, 555] width 133 height 37
click at [184, 555] on input "A" at bounding box center [178, 561] width 12 height 12
radio input "true"
click at [440, 664] on button "Volgende vraag" at bounding box center [353, 666] width 422 height 39
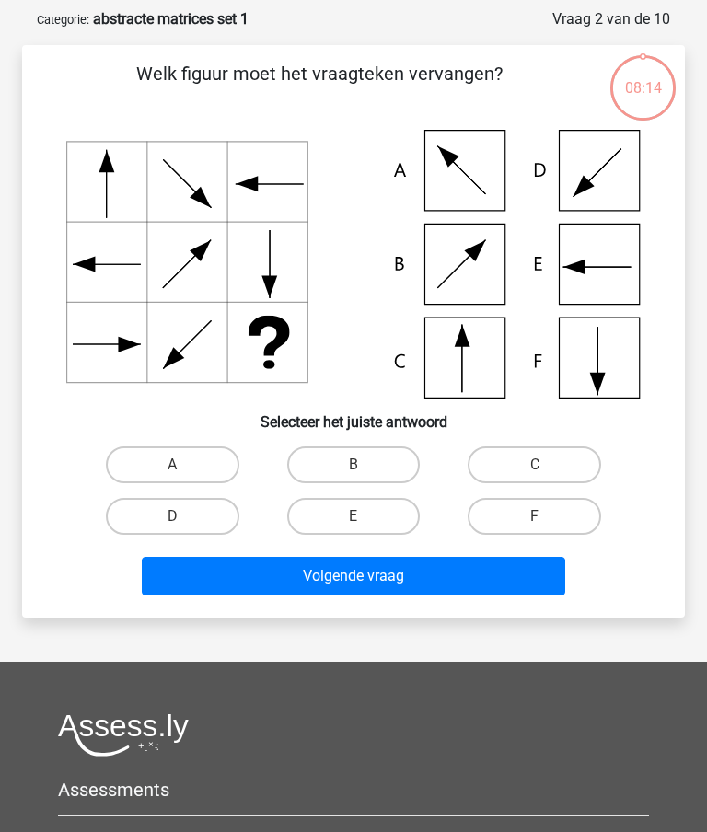
scroll to position [92, 0]
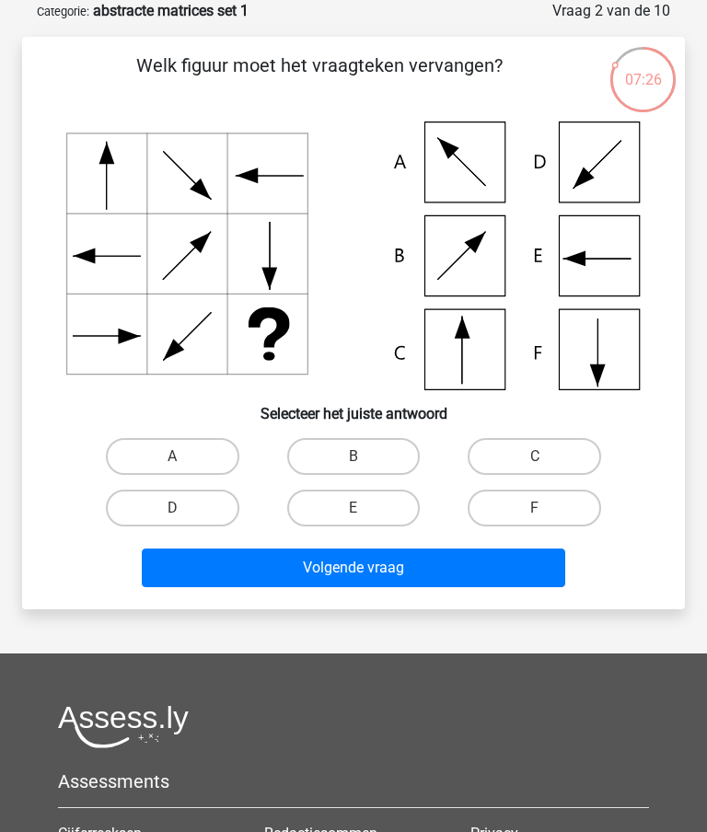
click at [563, 446] on label "C" at bounding box center [534, 456] width 133 height 37
click at [547, 457] on input "C" at bounding box center [541, 463] width 12 height 12
radio input "true"
click at [475, 563] on button "Volgende vraag" at bounding box center [353, 568] width 422 height 39
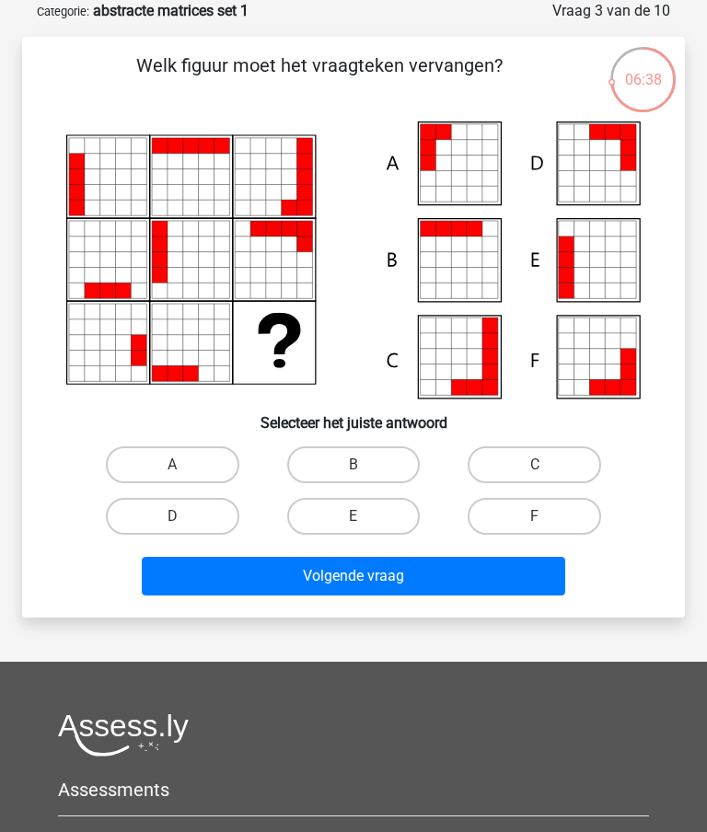
click at [556, 512] on label "F" at bounding box center [534, 516] width 133 height 37
click at [547, 516] on input "F" at bounding box center [541, 522] width 12 height 12
radio input "true"
click at [489, 573] on button "Volgende vraag" at bounding box center [353, 576] width 422 height 39
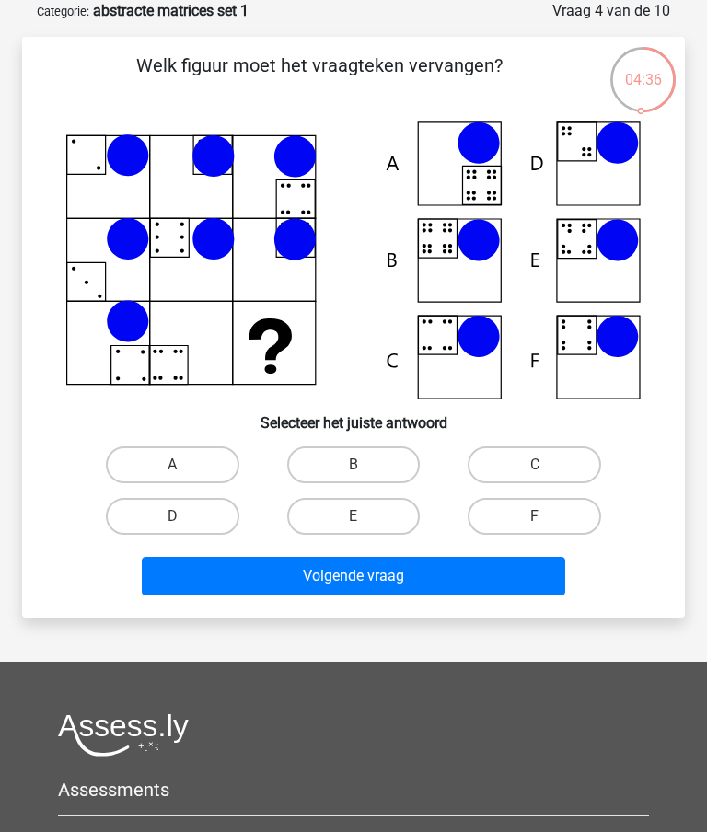
click at [372, 463] on label "B" at bounding box center [353, 464] width 133 height 37
click at [365, 465] on input "B" at bounding box center [359, 471] width 12 height 12
radio input "true"
click at [436, 560] on button "Volgende vraag" at bounding box center [353, 576] width 422 height 39
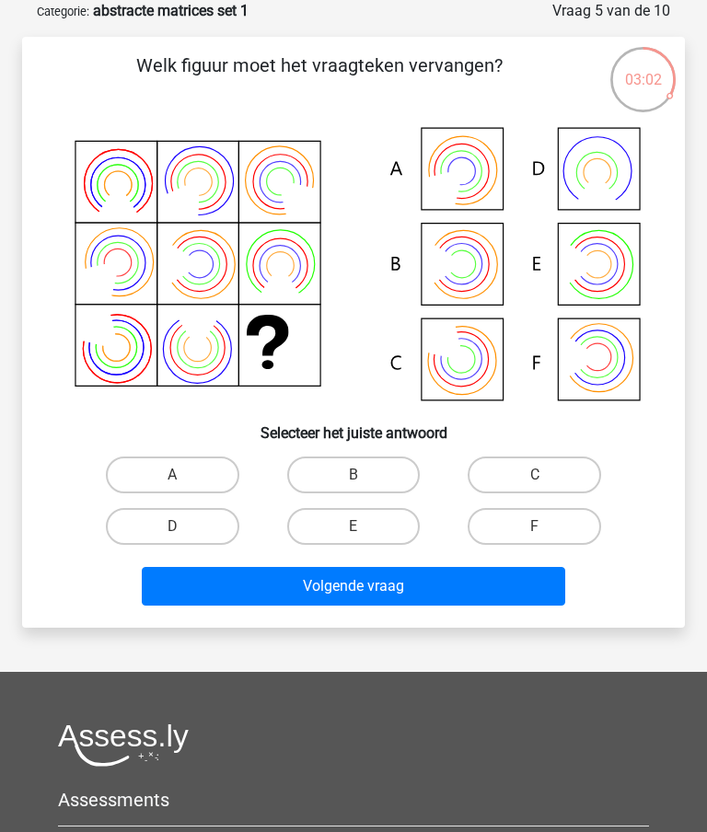
click at [549, 525] on label "F" at bounding box center [534, 526] width 133 height 37
click at [547, 527] on input "F" at bounding box center [541, 533] width 12 height 12
radio input "true"
click at [451, 583] on button "Volgende vraag" at bounding box center [353, 586] width 422 height 39
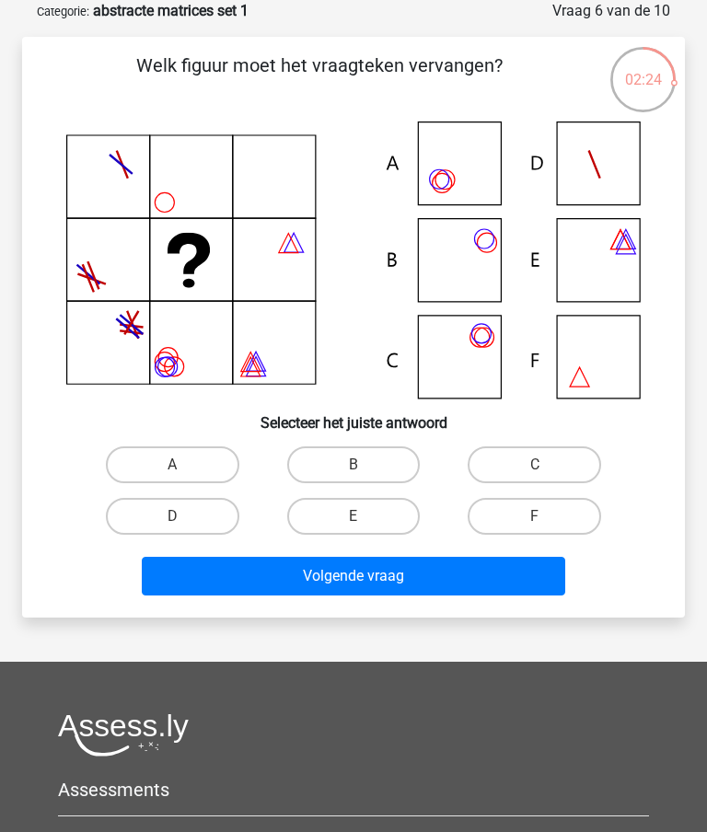
click at [382, 464] on label "B" at bounding box center [353, 464] width 133 height 37
click at [365, 465] on input "B" at bounding box center [359, 471] width 12 height 12
radio input "true"
click at [457, 568] on button "Volgende vraag" at bounding box center [353, 576] width 422 height 39
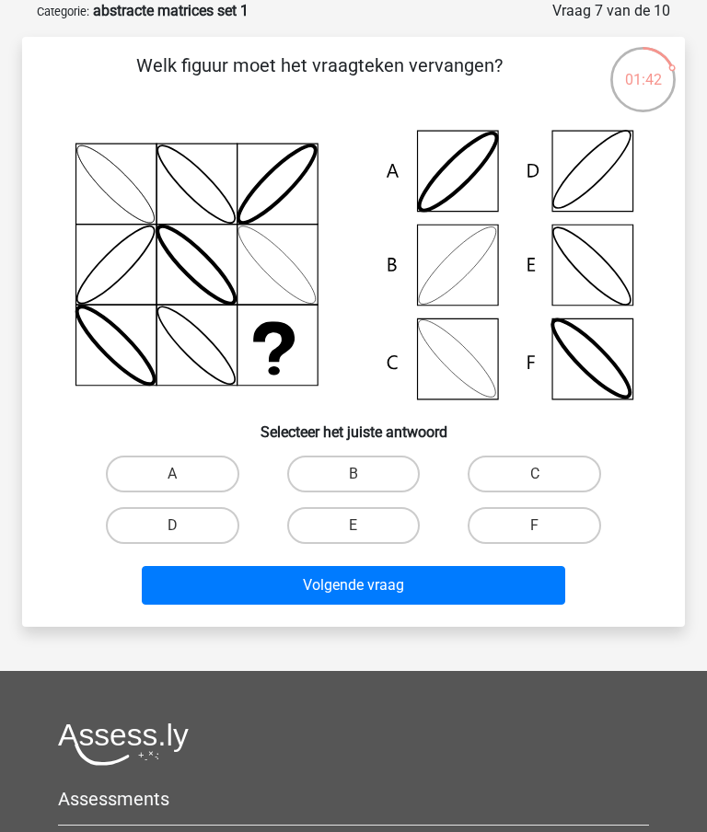
click at [189, 533] on label "D" at bounding box center [172, 525] width 133 height 37
click at [184, 533] on input "D" at bounding box center [178, 532] width 12 height 12
radio input "true"
click at [440, 578] on button "Volgende vraag" at bounding box center [353, 585] width 422 height 39
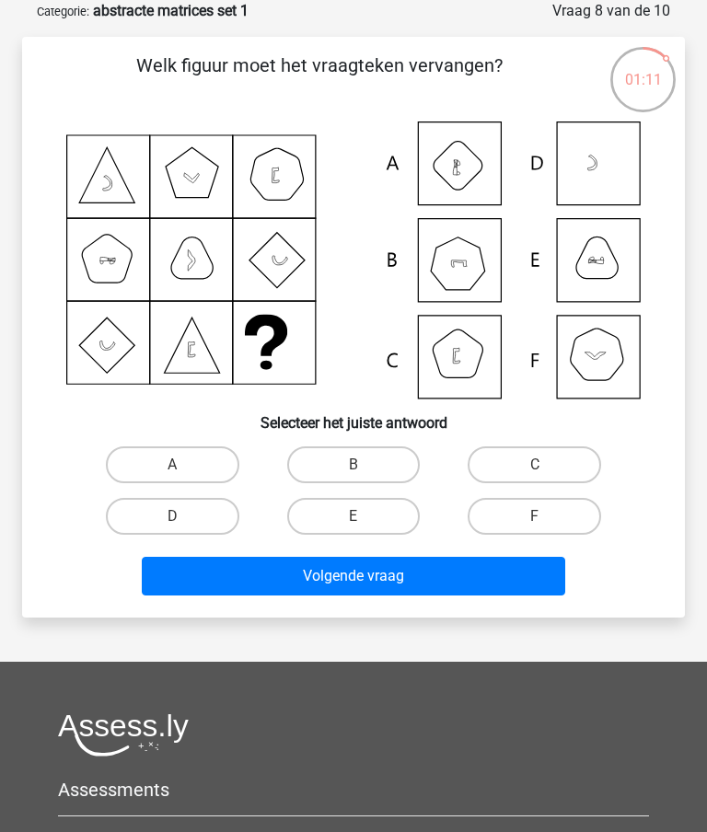
click at [374, 460] on label "B" at bounding box center [353, 464] width 133 height 37
click at [365, 465] on input "B" at bounding box center [359, 471] width 12 height 12
radio input "true"
click at [457, 566] on button "Volgende vraag" at bounding box center [353, 576] width 422 height 39
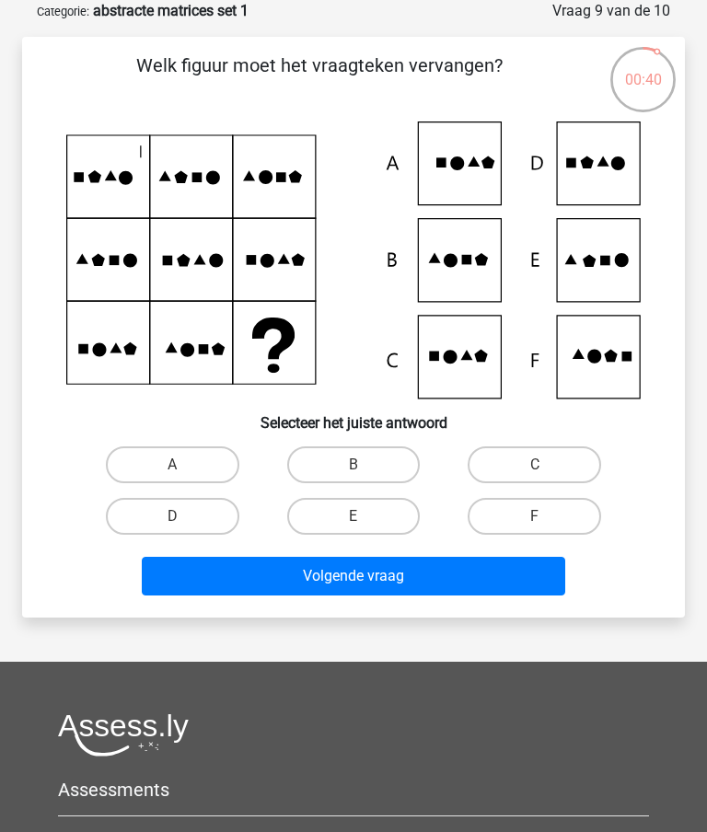
click at [608, 355] on icon at bounding box center [610, 356] width 13 height 13
click at [550, 516] on label "F" at bounding box center [534, 516] width 133 height 37
click at [547, 516] on input "F" at bounding box center [541, 522] width 12 height 12
radio input "true"
click at [480, 571] on button "Volgende vraag" at bounding box center [353, 576] width 422 height 39
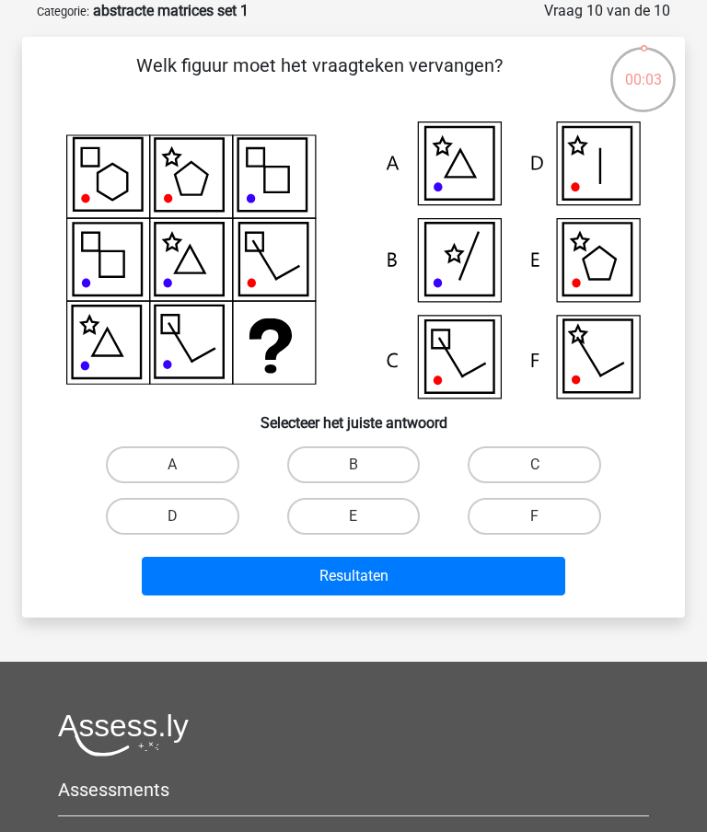
click at [376, 514] on label "E" at bounding box center [353, 516] width 133 height 37
click at [365, 516] on input "E" at bounding box center [359, 522] width 12 height 12
radio input "true"
click at [440, 567] on button "Resultaten" at bounding box center [353, 576] width 422 height 39
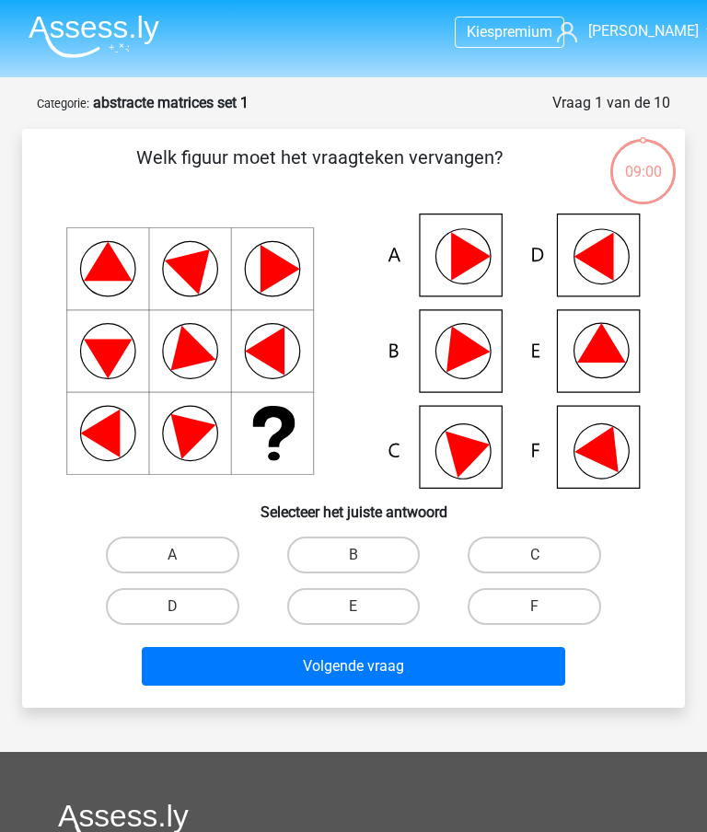
scroll to position [92, 0]
